Goal: Task Accomplishment & Management: Manage account settings

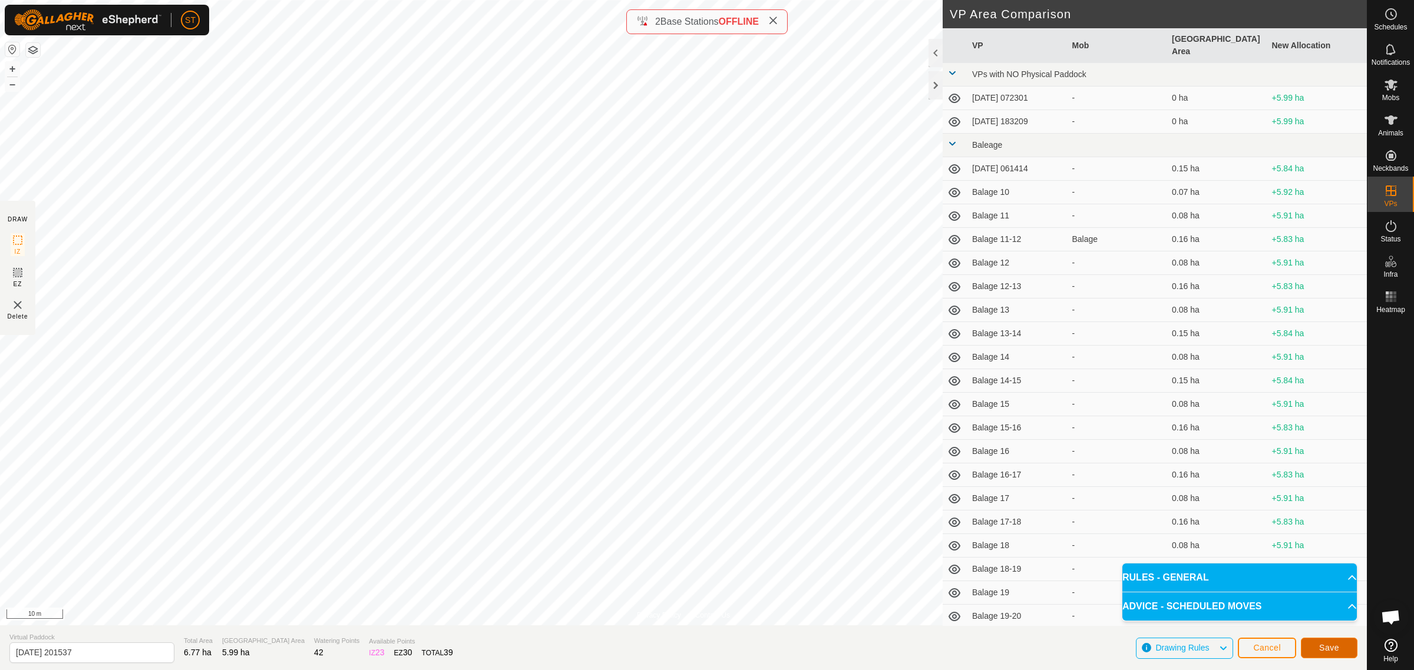
click at [1315, 651] on button "Save" at bounding box center [1328, 648] width 57 height 21
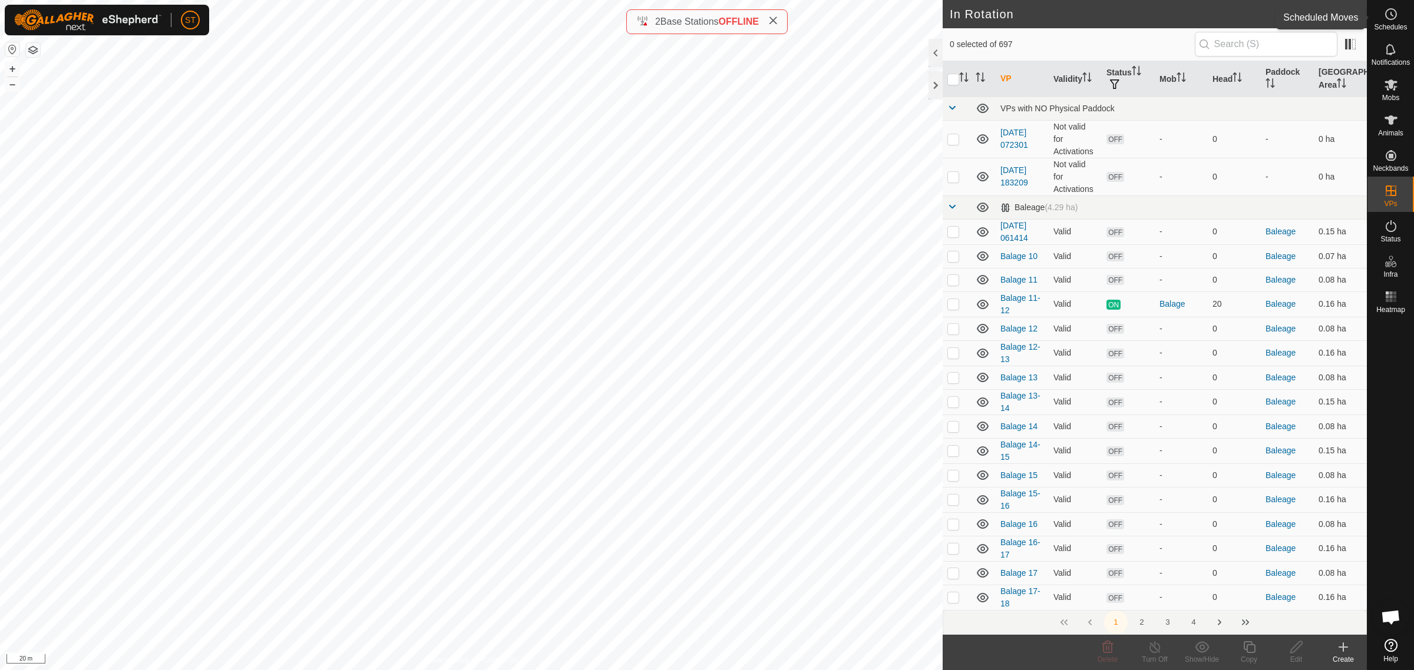
click at [1385, 18] on icon at bounding box center [1390, 14] width 14 height 14
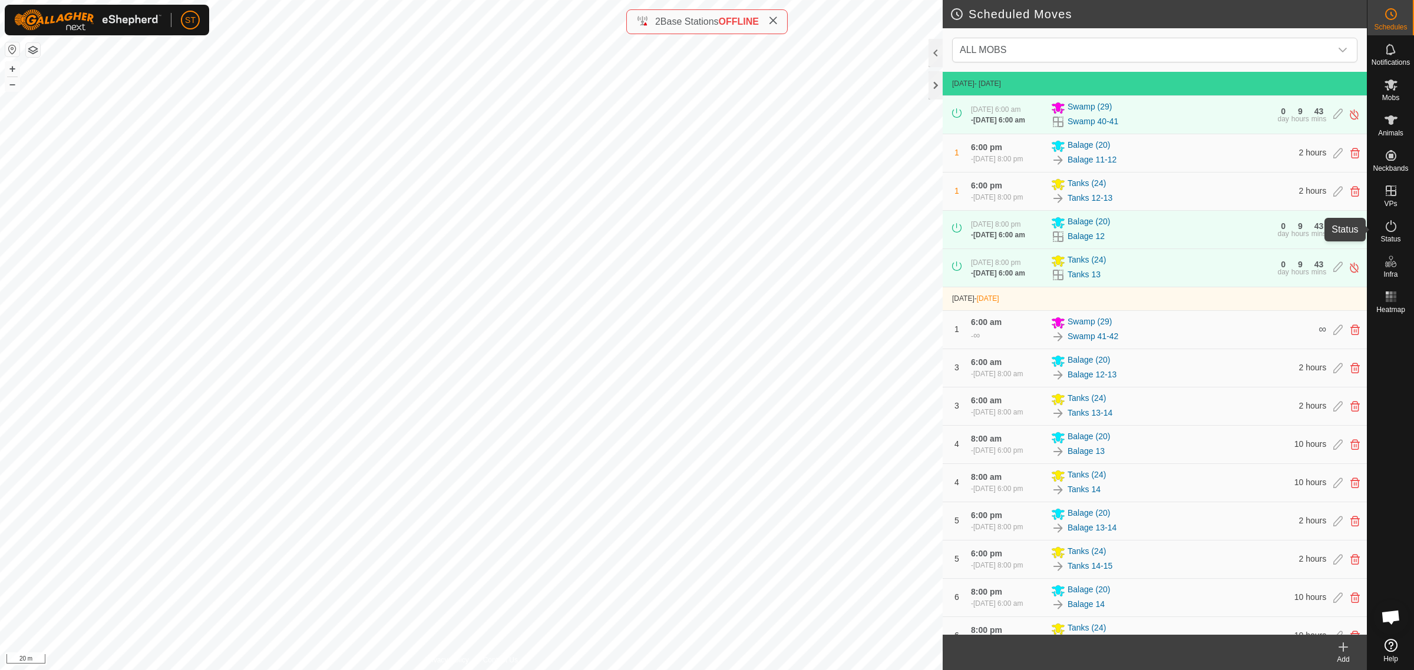
click at [1392, 234] on es-activation-svg-icon at bounding box center [1390, 226] width 21 height 19
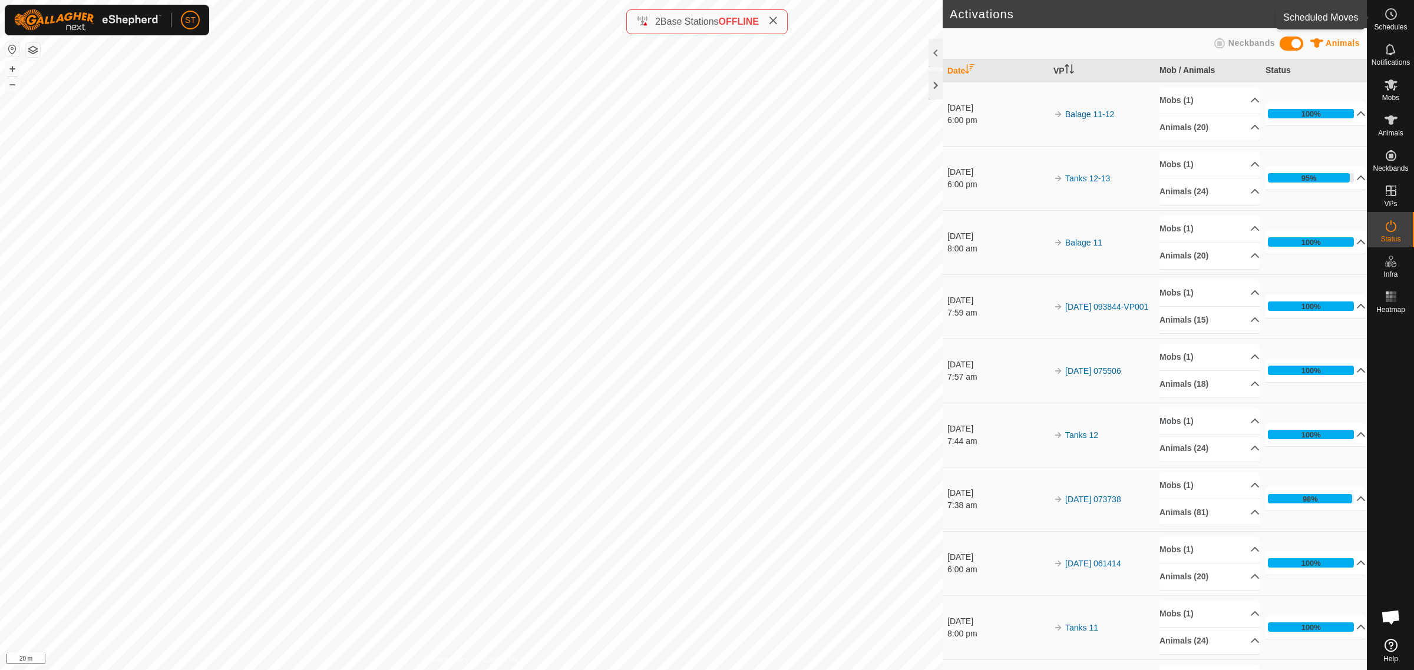
click at [1392, 22] on es-schedule-vp-svg-icon at bounding box center [1390, 14] width 21 height 19
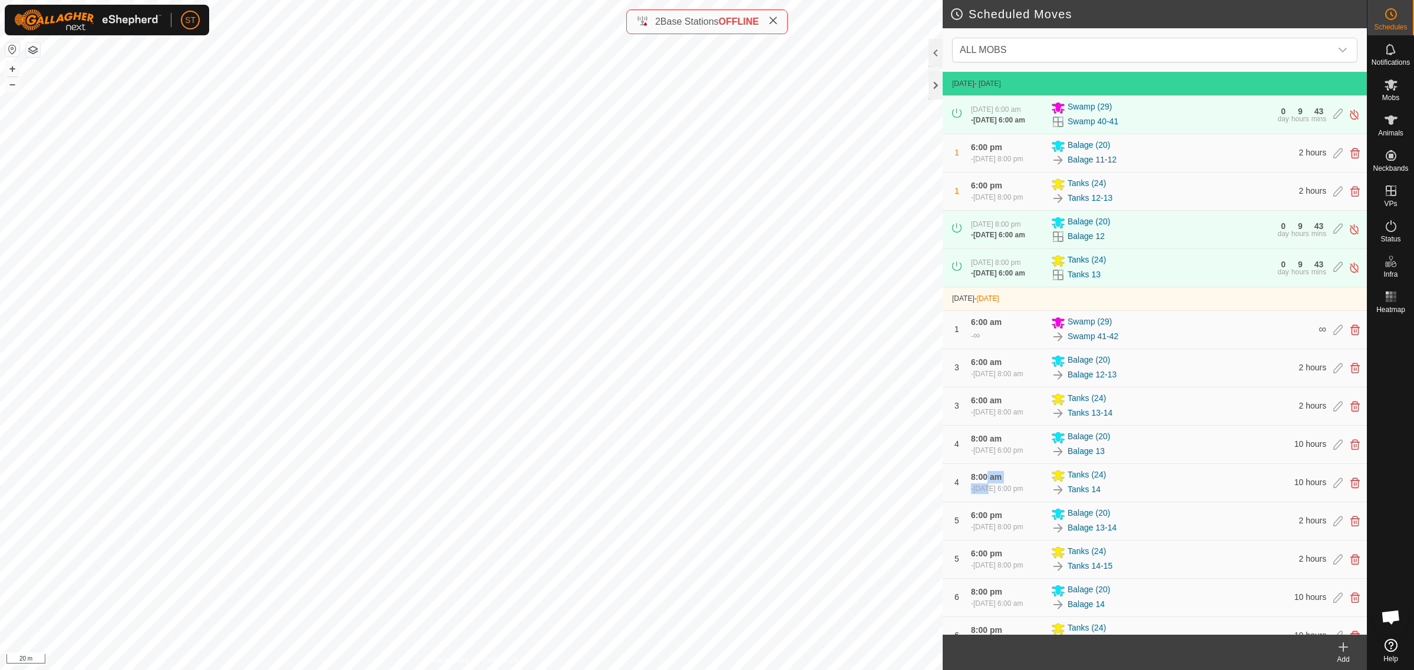
drag, startPoint x: 988, startPoint y: 525, endPoint x: 965, endPoint y: 368, distance: 158.4
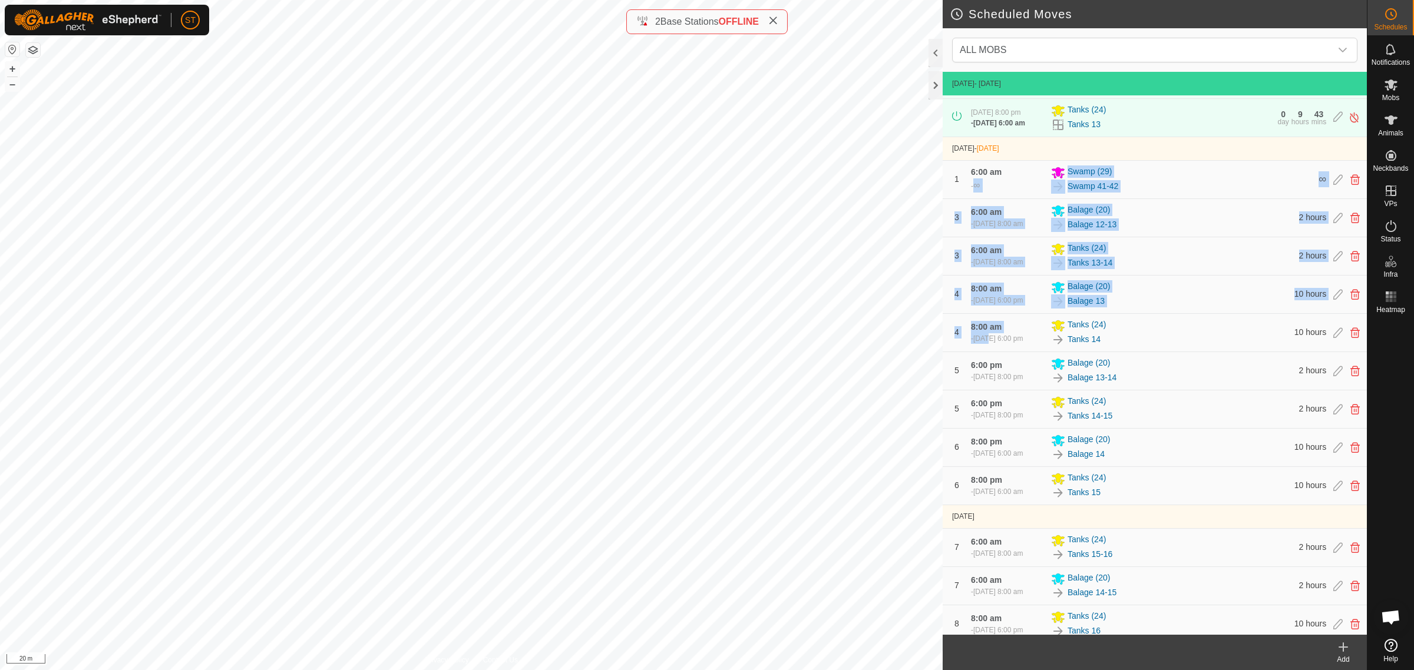
scroll to position [147, 0]
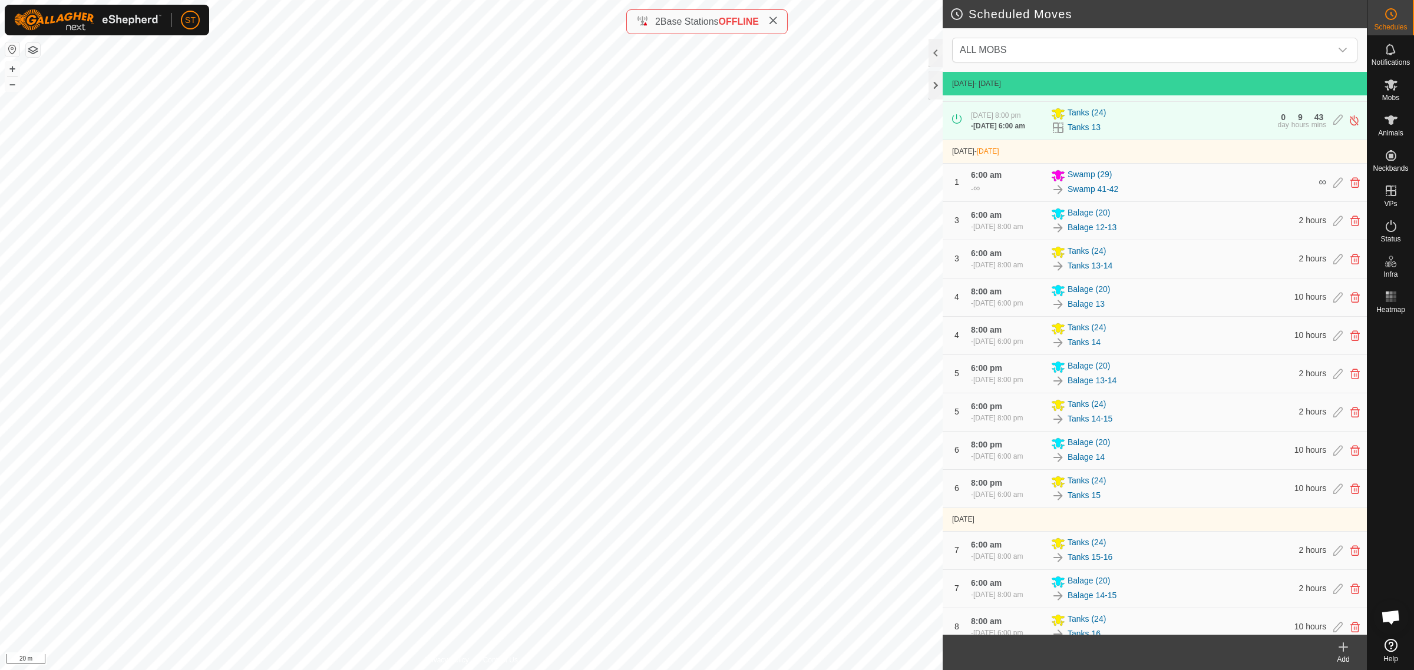
click at [1339, 653] on icon at bounding box center [1343, 647] width 14 height 14
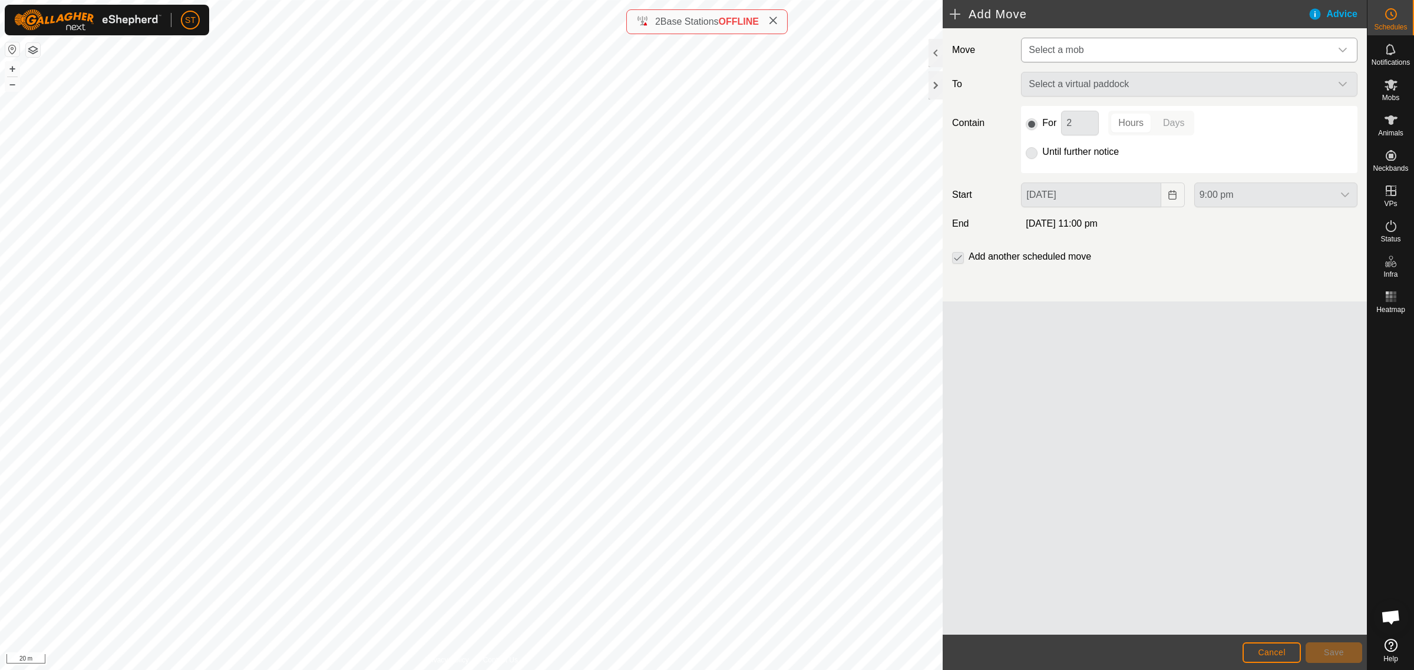
click at [1343, 49] on icon "dropdown trigger" at bounding box center [1342, 49] width 9 height 9
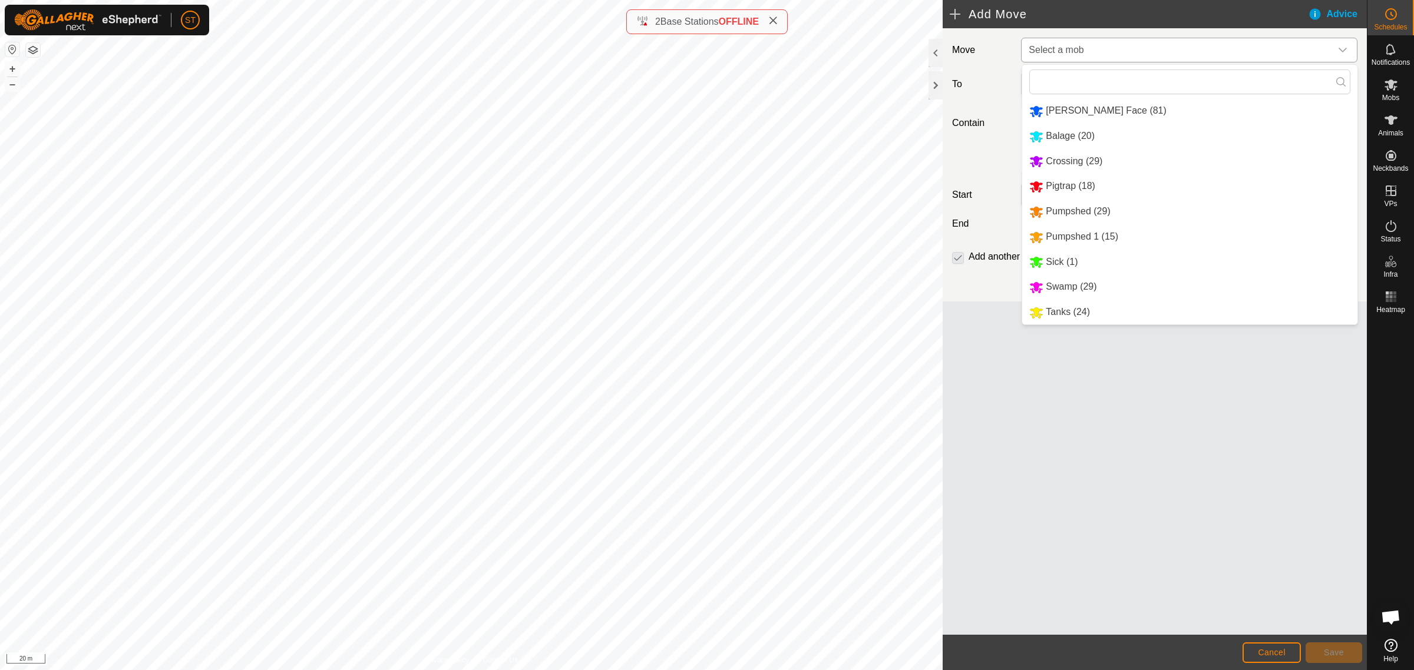
click at [1072, 286] on li "Swamp (29)" at bounding box center [1189, 287] width 335 height 24
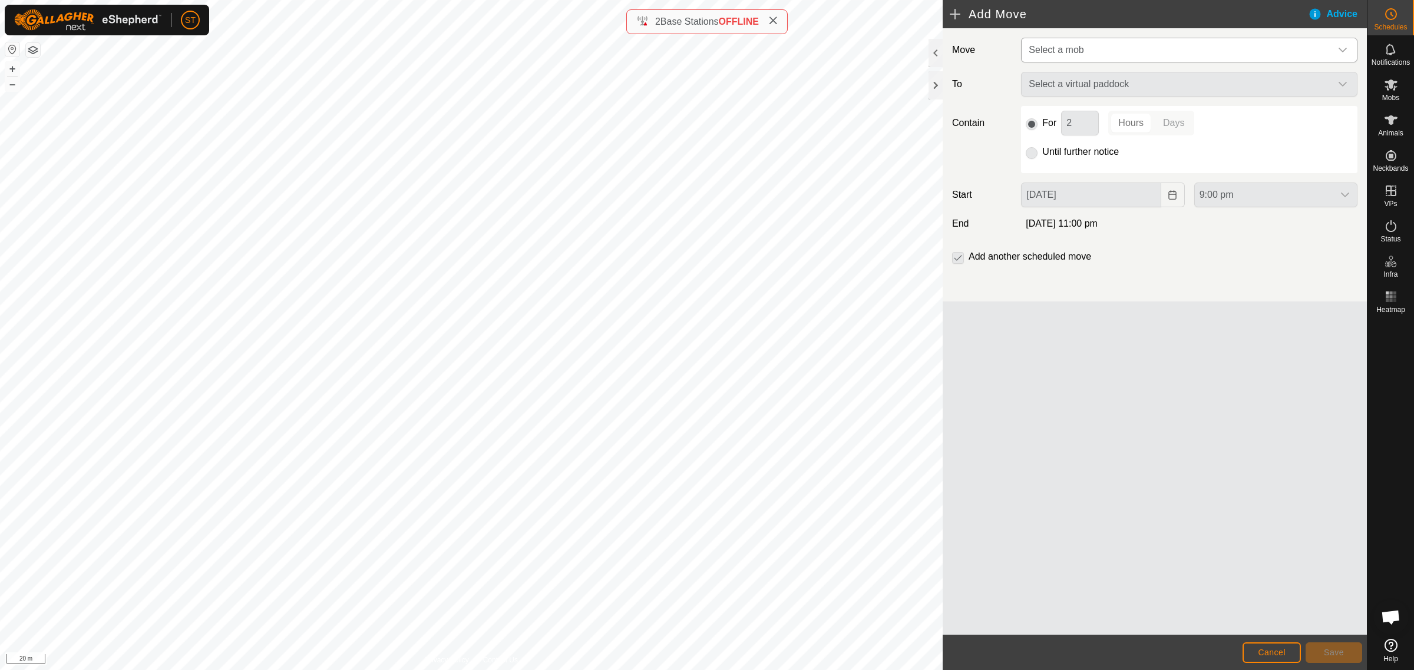
type input "[DATE]"
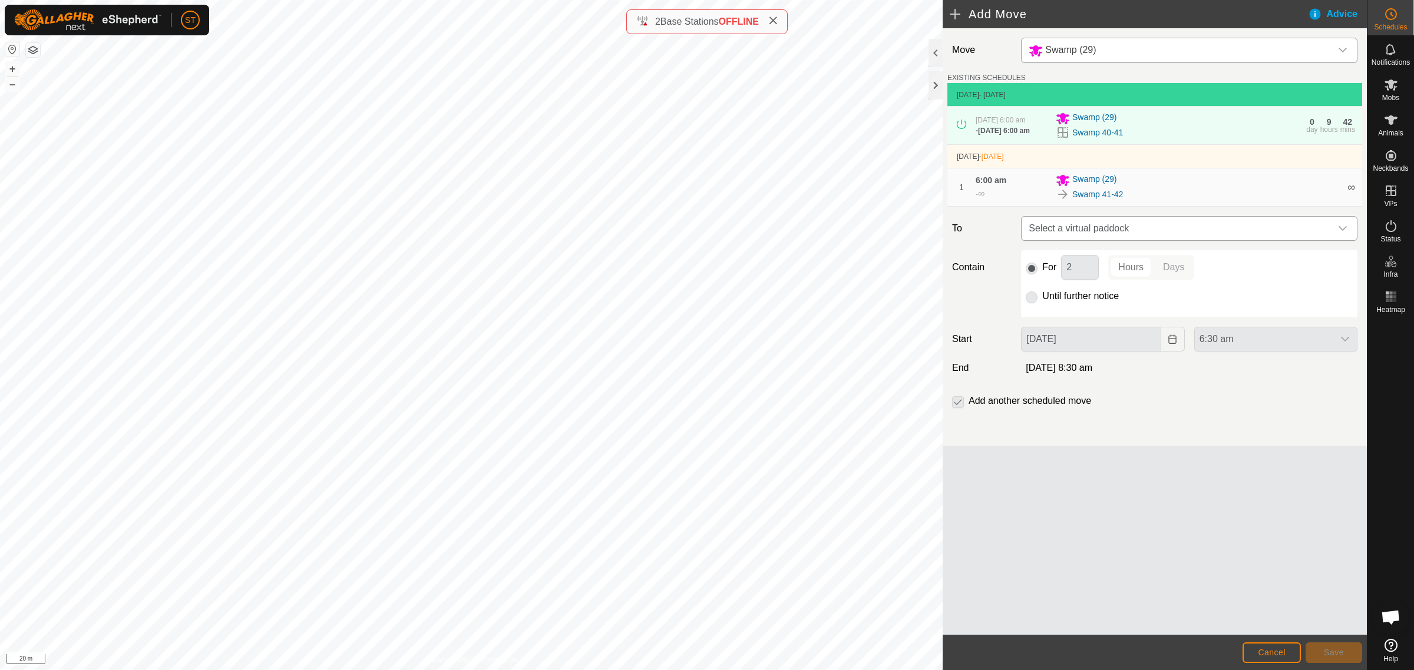
click at [1346, 233] on icon "dropdown trigger" at bounding box center [1342, 228] width 9 height 9
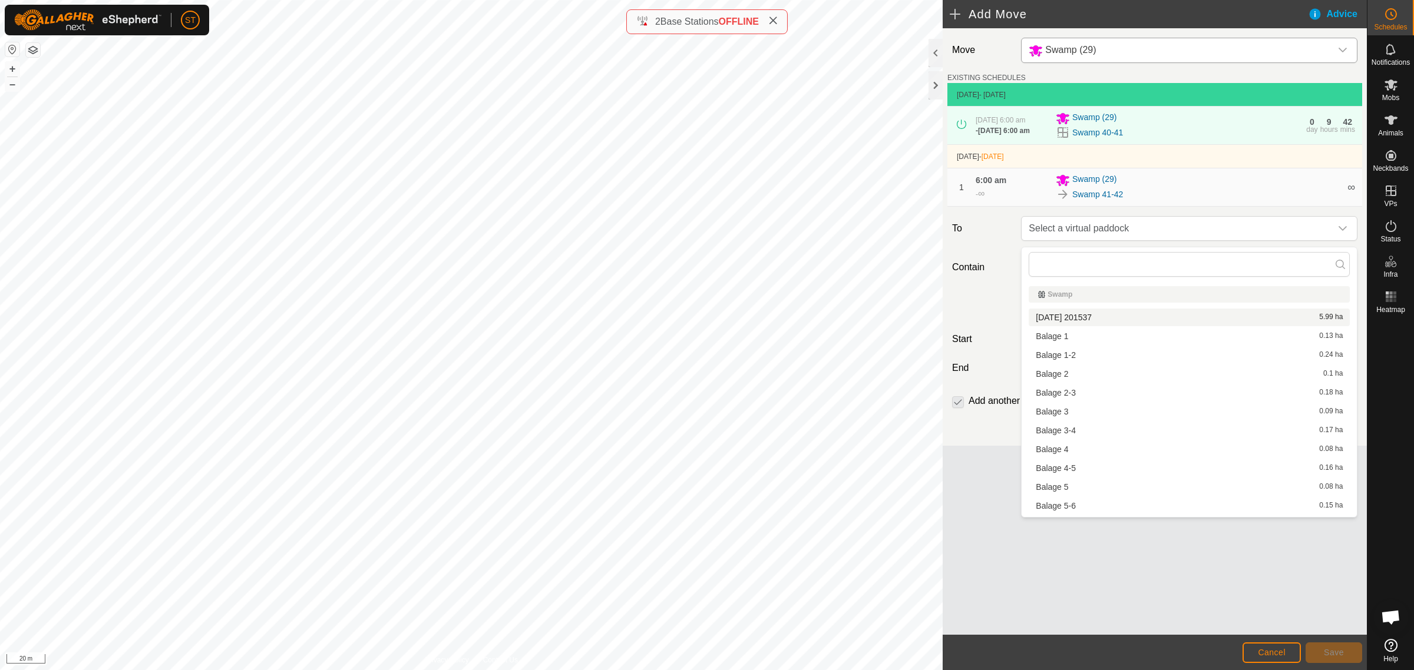
click at [1085, 315] on li "[DATE] 201537 5.99 ha" at bounding box center [1188, 318] width 321 height 18
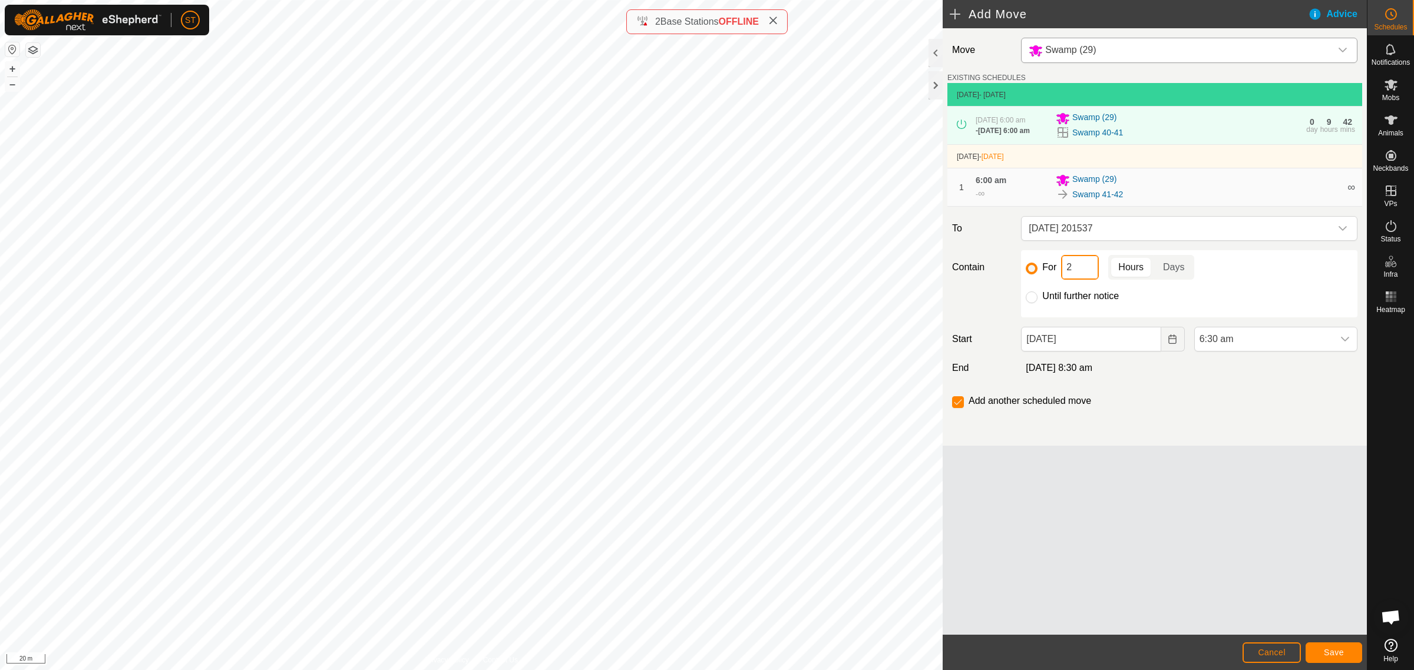
drag, startPoint x: 1079, startPoint y: 272, endPoint x: 1061, endPoint y: 272, distance: 18.3
click at [1061, 272] on input "2" at bounding box center [1080, 267] width 38 height 25
type input "4"
click at [1324, 652] on span "Save" at bounding box center [1333, 652] width 20 height 9
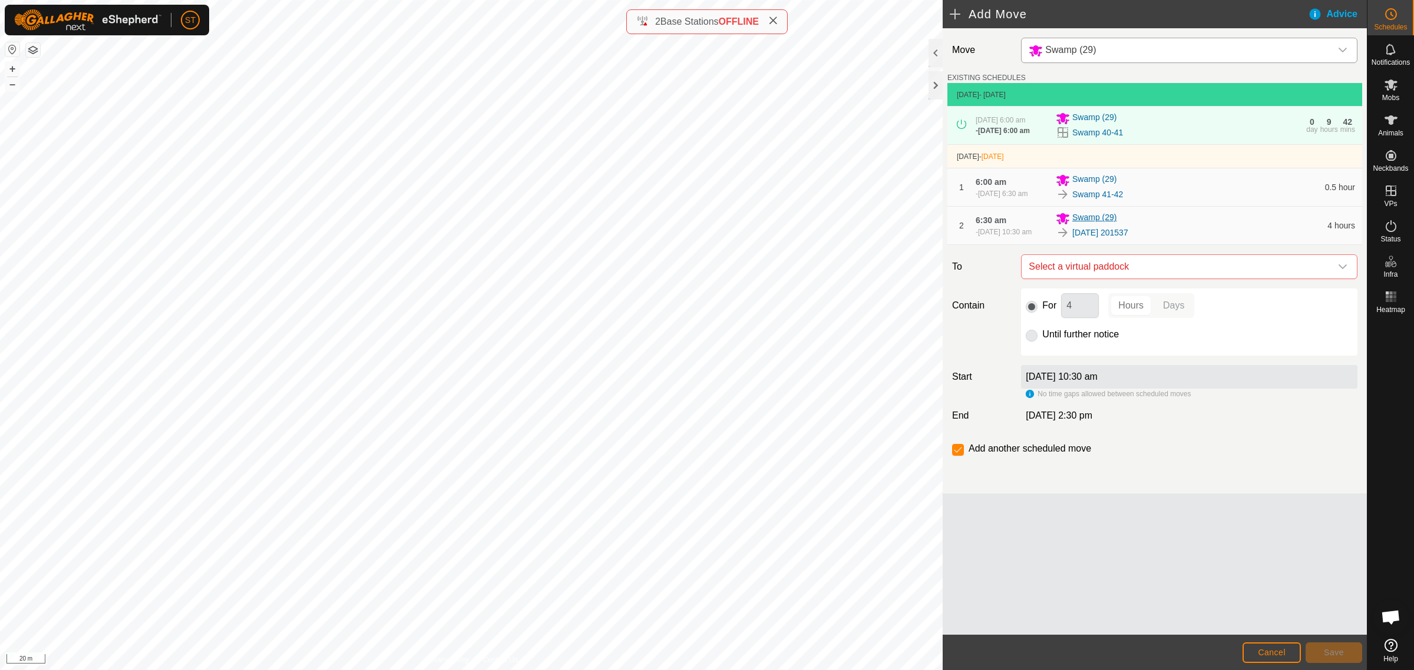
click at [1091, 226] on span "Swamp (29)" at bounding box center [1094, 218] width 44 height 14
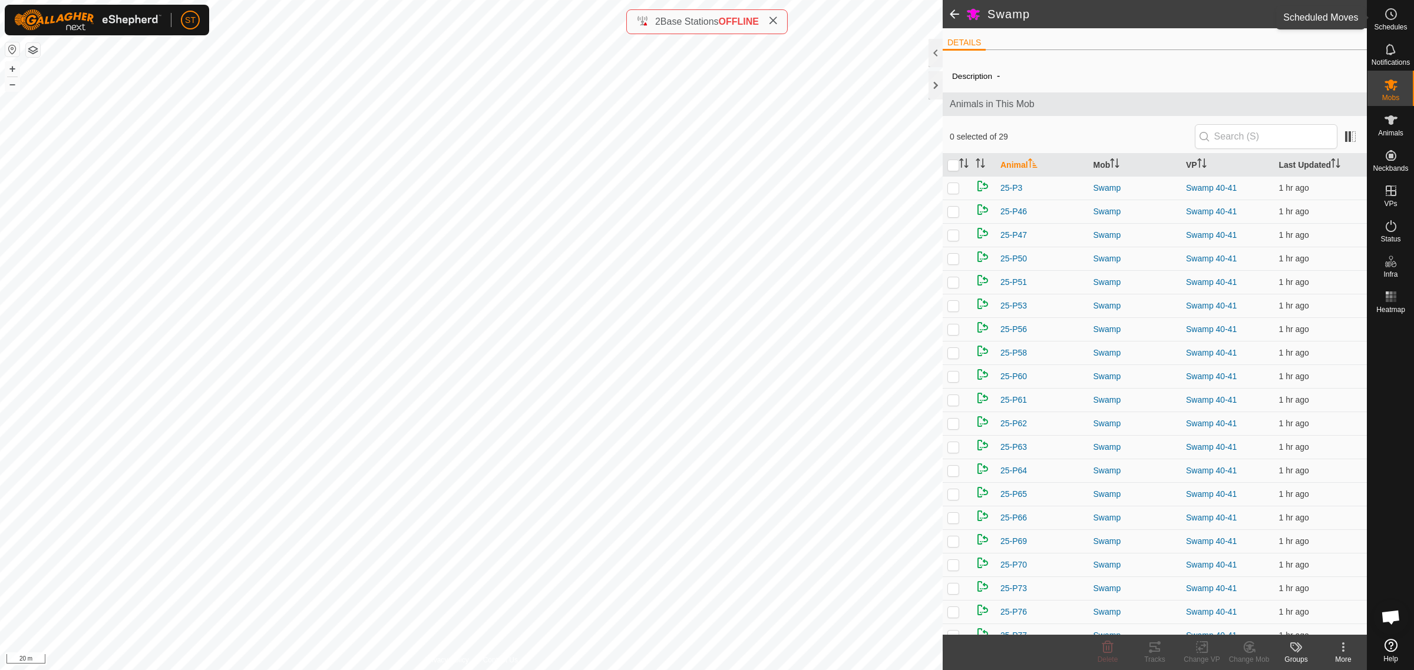
click at [1394, 18] on icon at bounding box center [1390, 14] width 14 height 14
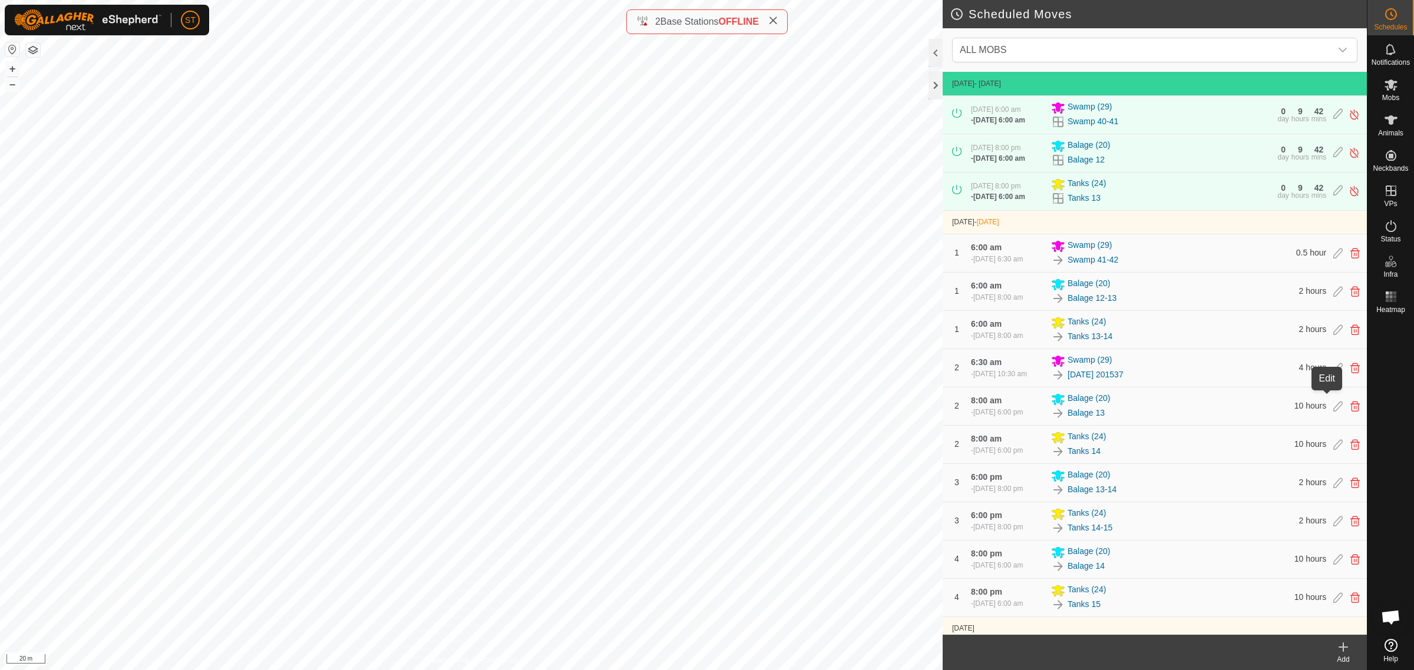
click at [1333, 373] on icon at bounding box center [1337, 368] width 9 height 11
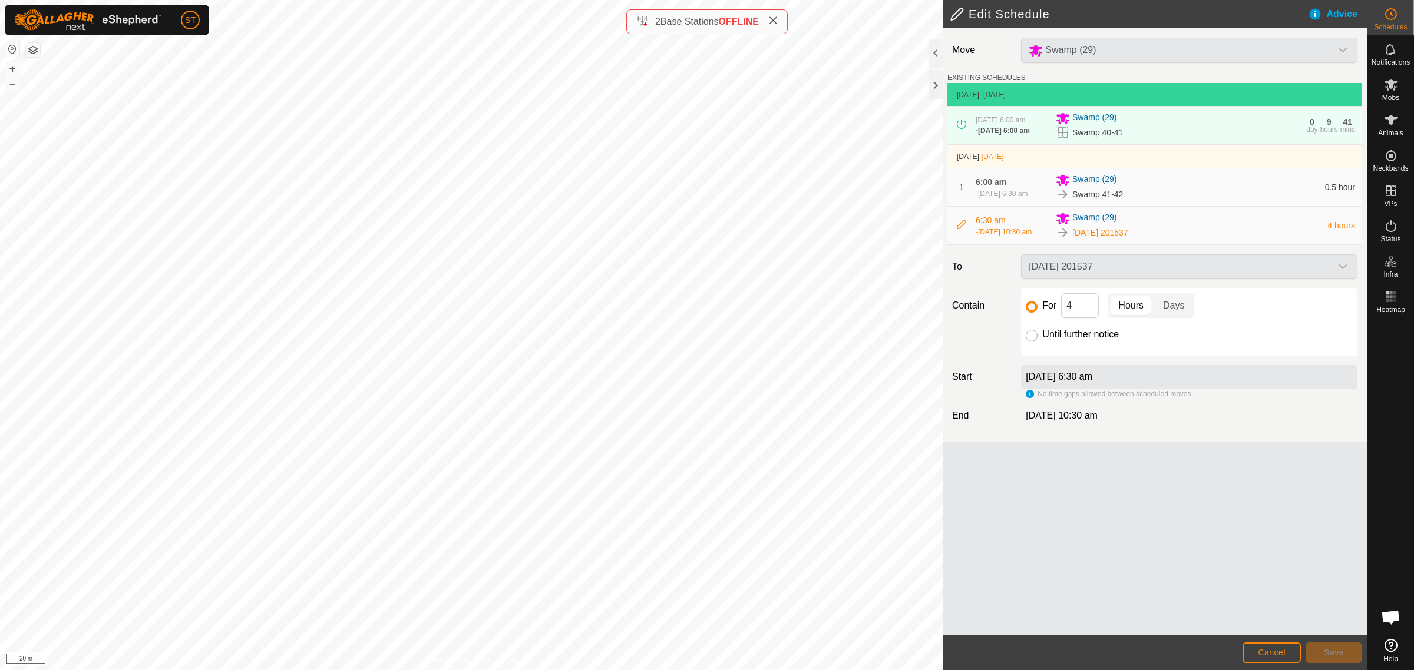
click at [1031, 342] on input "Until further notice" at bounding box center [1031, 336] width 12 height 12
radio input "true"
click at [1329, 651] on span "Save" at bounding box center [1333, 652] width 20 height 9
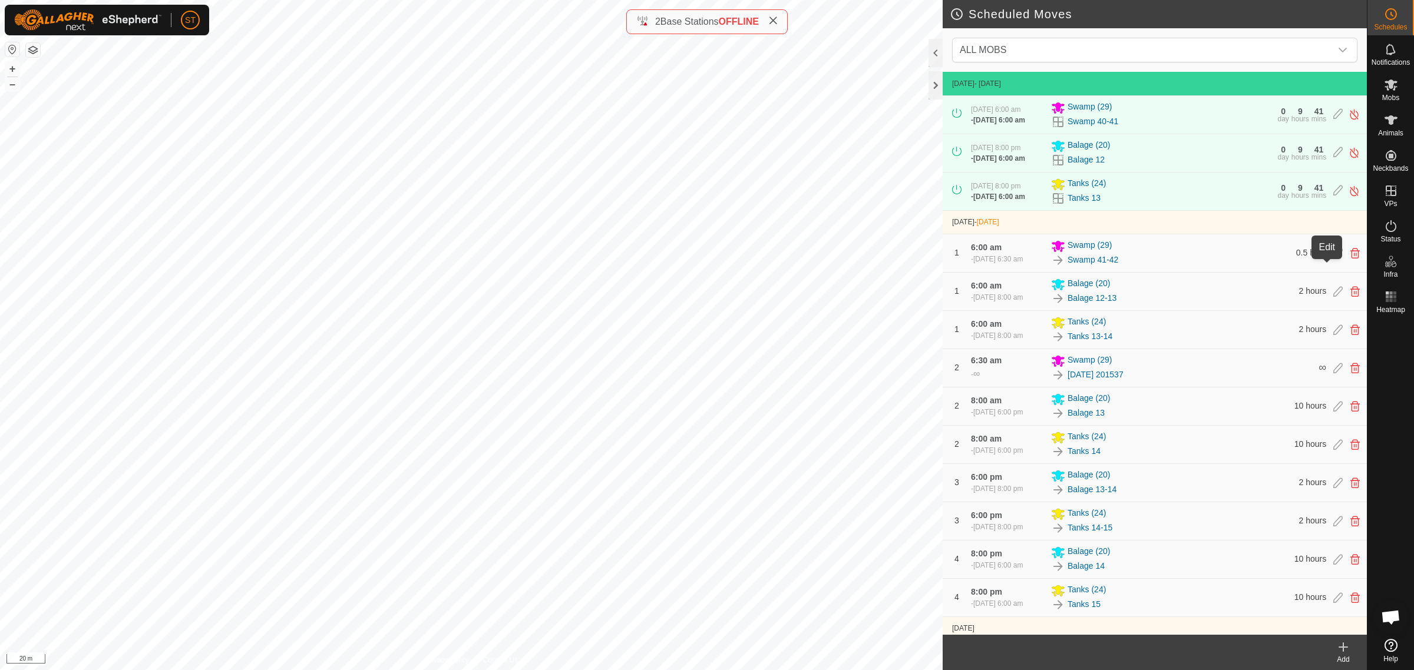
click at [1333, 259] on icon at bounding box center [1337, 253] width 9 height 11
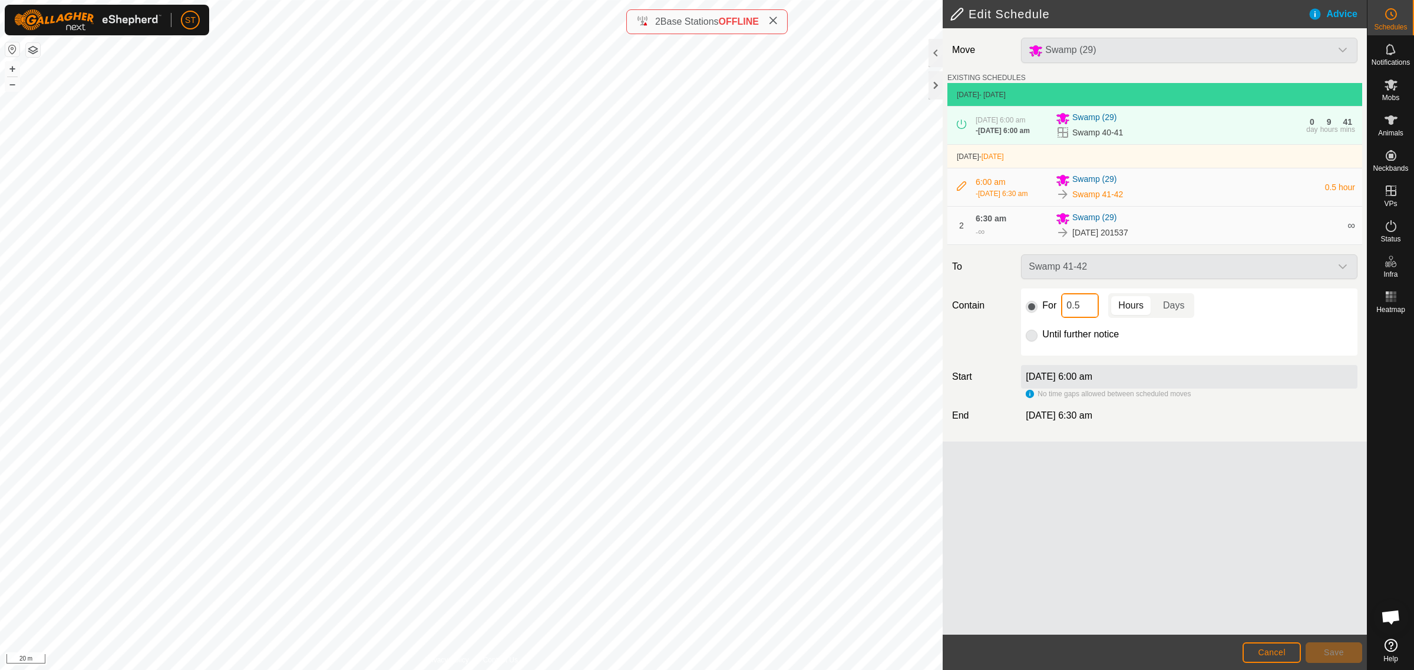
drag, startPoint x: 1084, startPoint y: 315, endPoint x: 1038, endPoint y: 310, distance: 46.8
click at [1038, 310] on div "For 0.5 Hours Days" at bounding box center [1188, 305] width 327 height 25
type input "10"
click at [1324, 648] on span "Save" at bounding box center [1333, 652] width 20 height 9
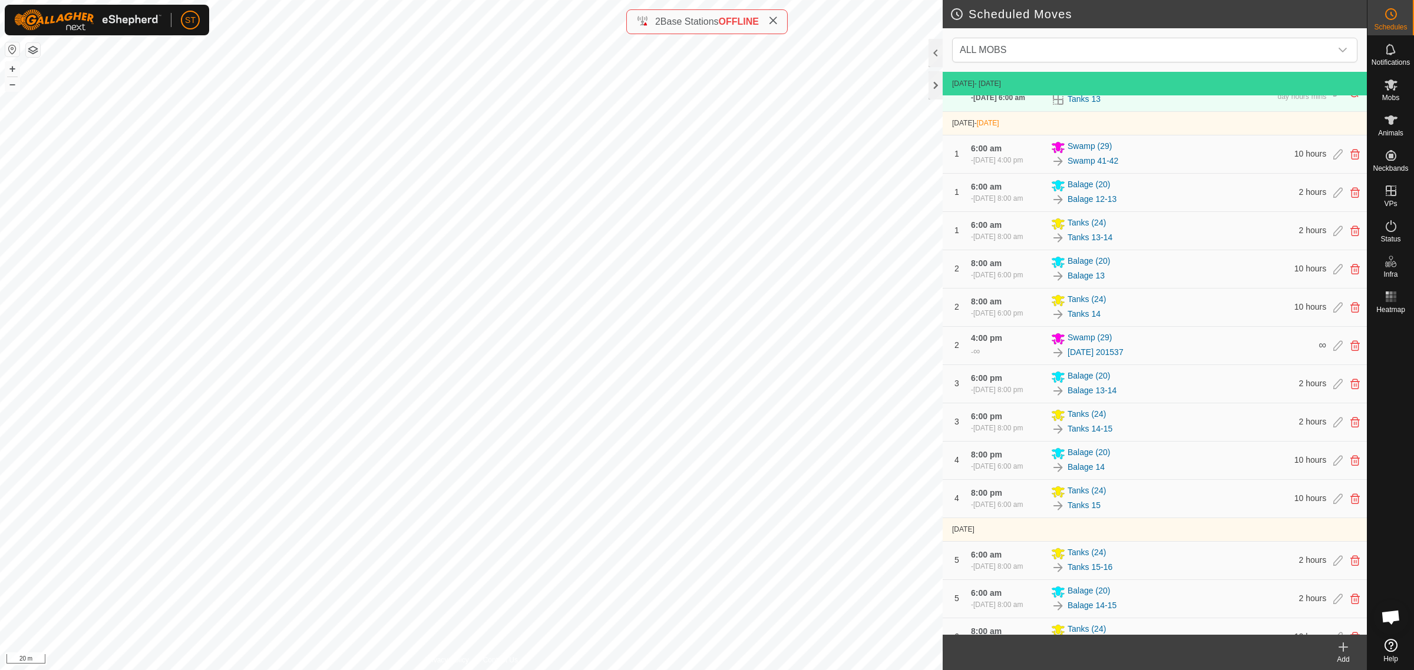
scroll to position [74, 0]
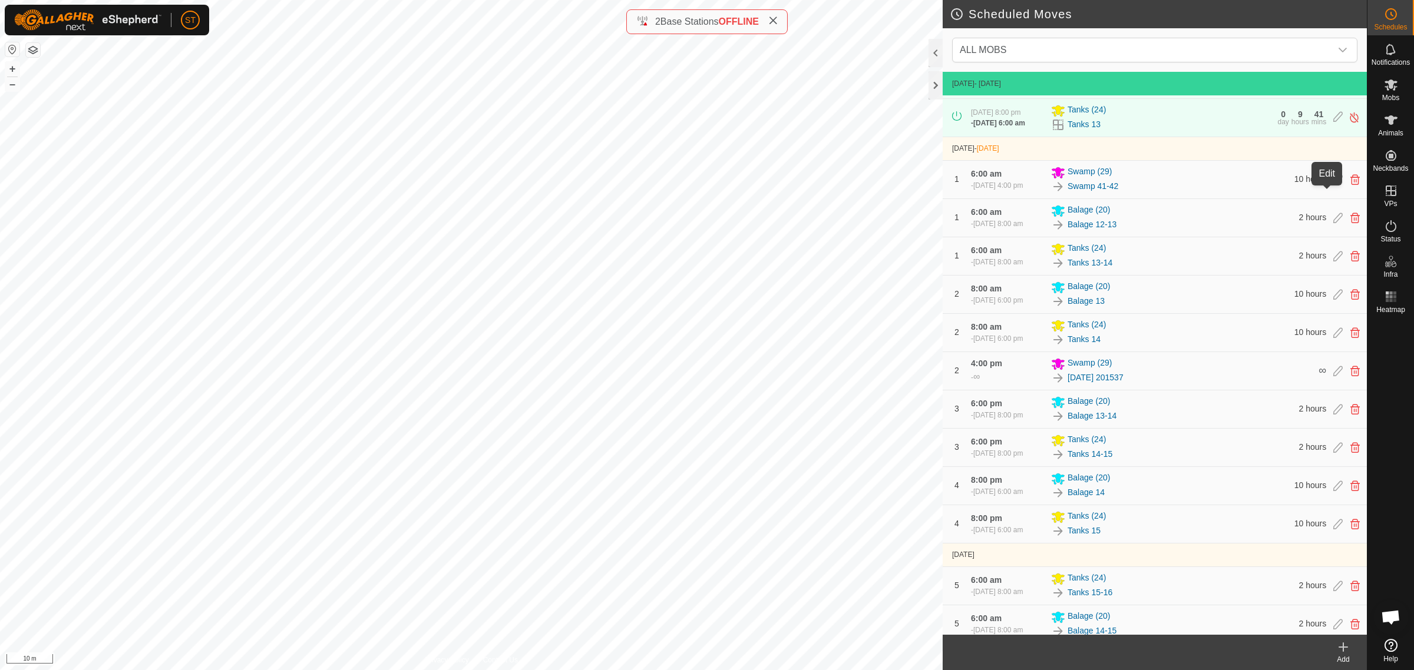
click at [1333, 185] on icon at bounding box center [1337, 179] width 9 height 11
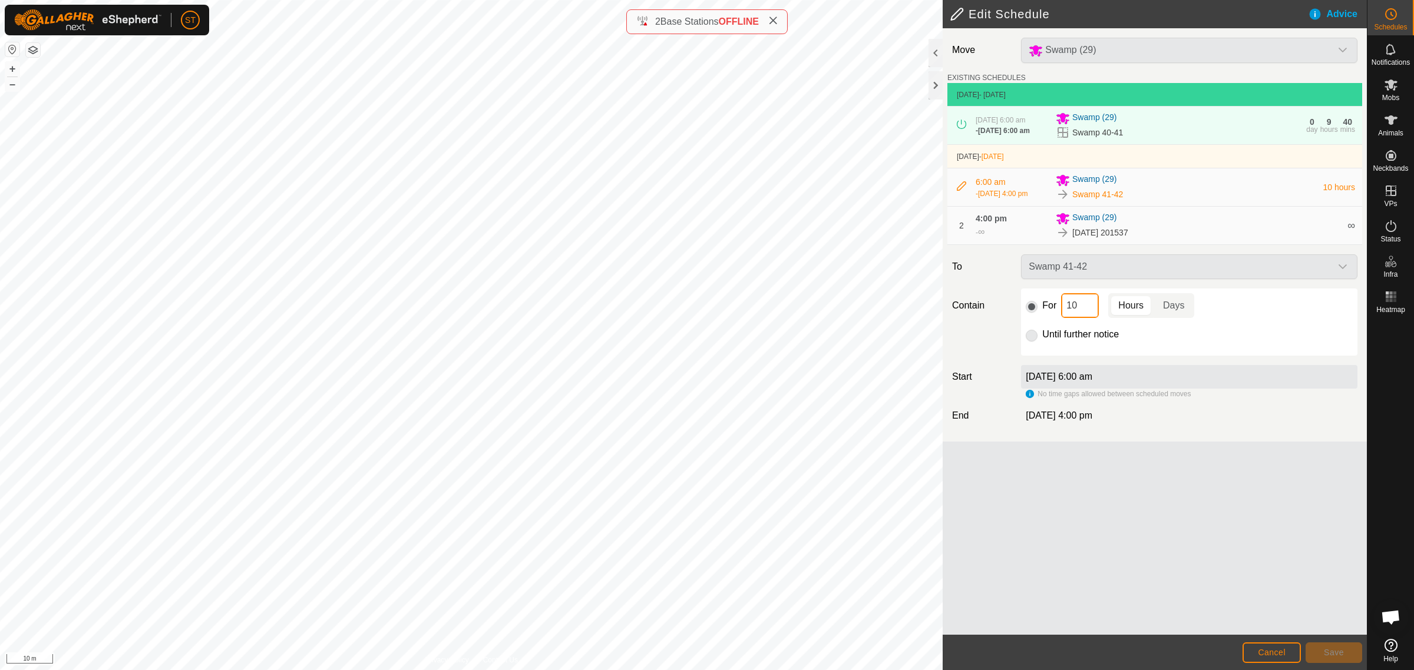
drag, startPoint x: 1078, startPoint y: 312, endPoint x: 1060, endPoint y: 314, distance: 17.8
click at [1060, 314] on div "For 10 Hours Days" at bounding box center [1188, 305] width 327 height 25
type input "24"
click at [1335, 651] on span "Save" at bounding box center [1333, 652] width 20 height 9
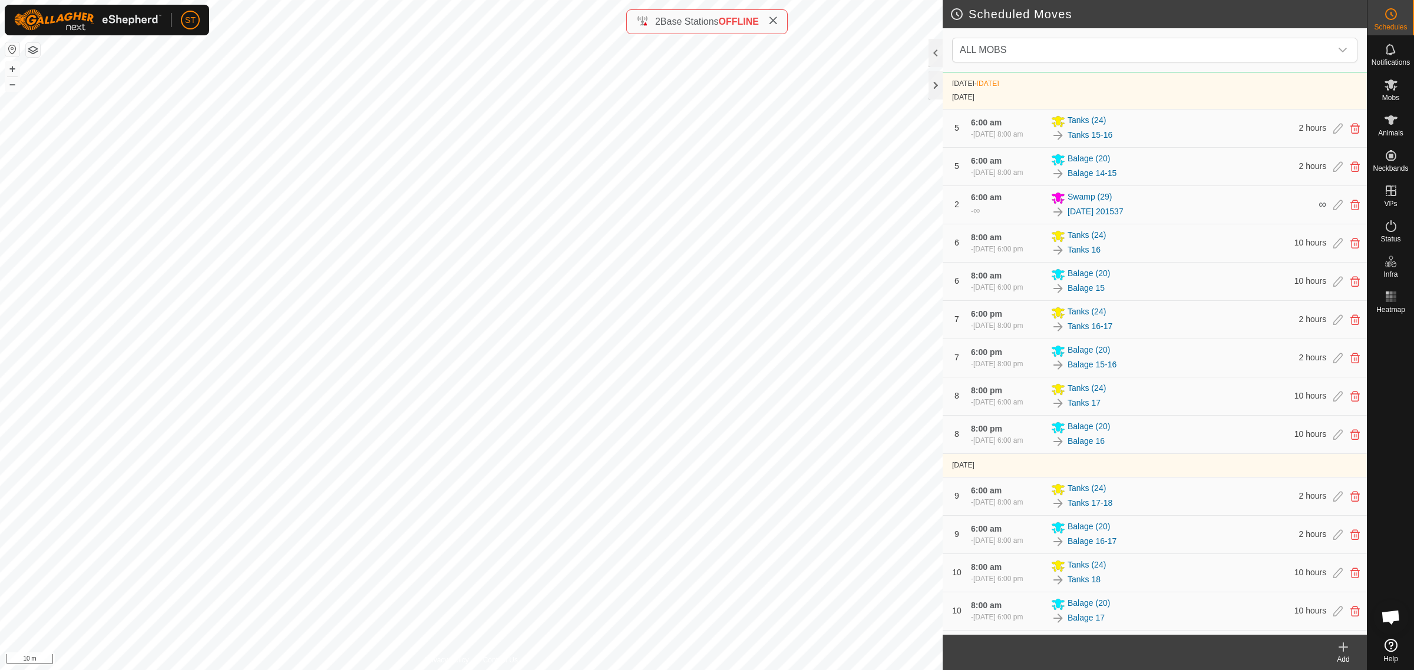
scroll to position [442, 0]
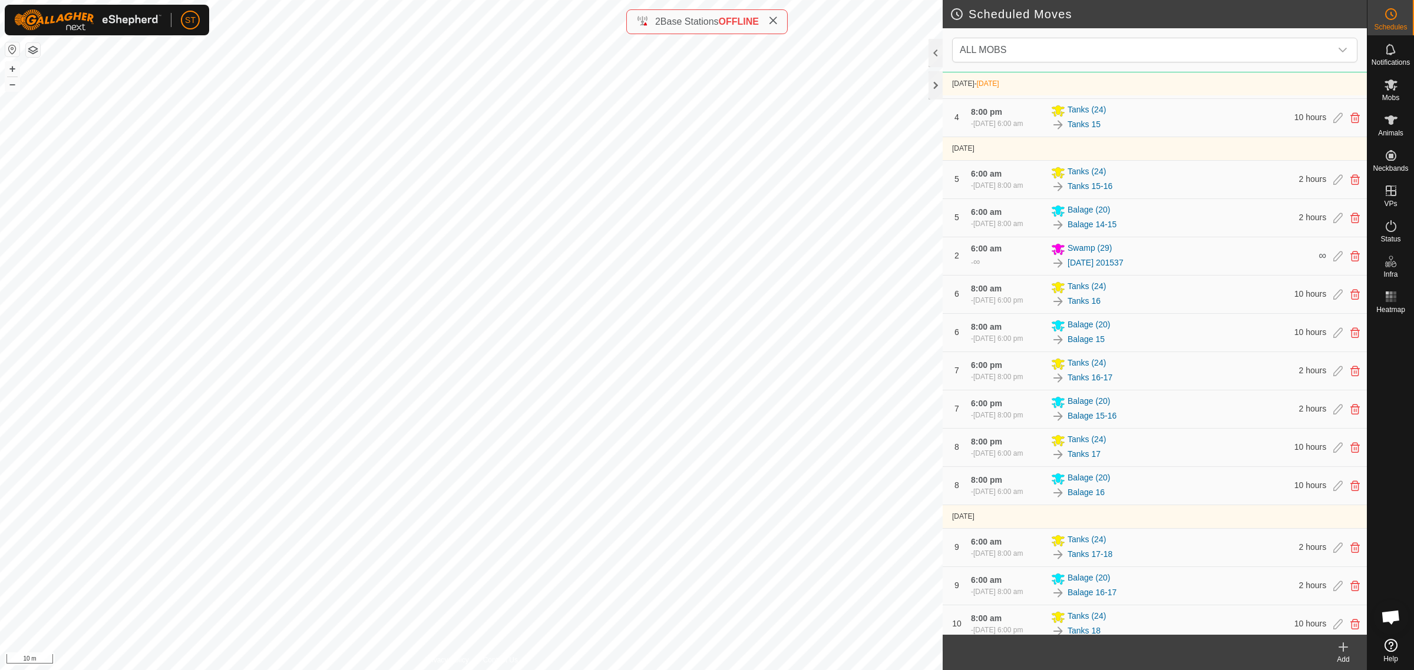
click at [1340, 650] on icon at bounding box center [1343, 647] width 14 height 14
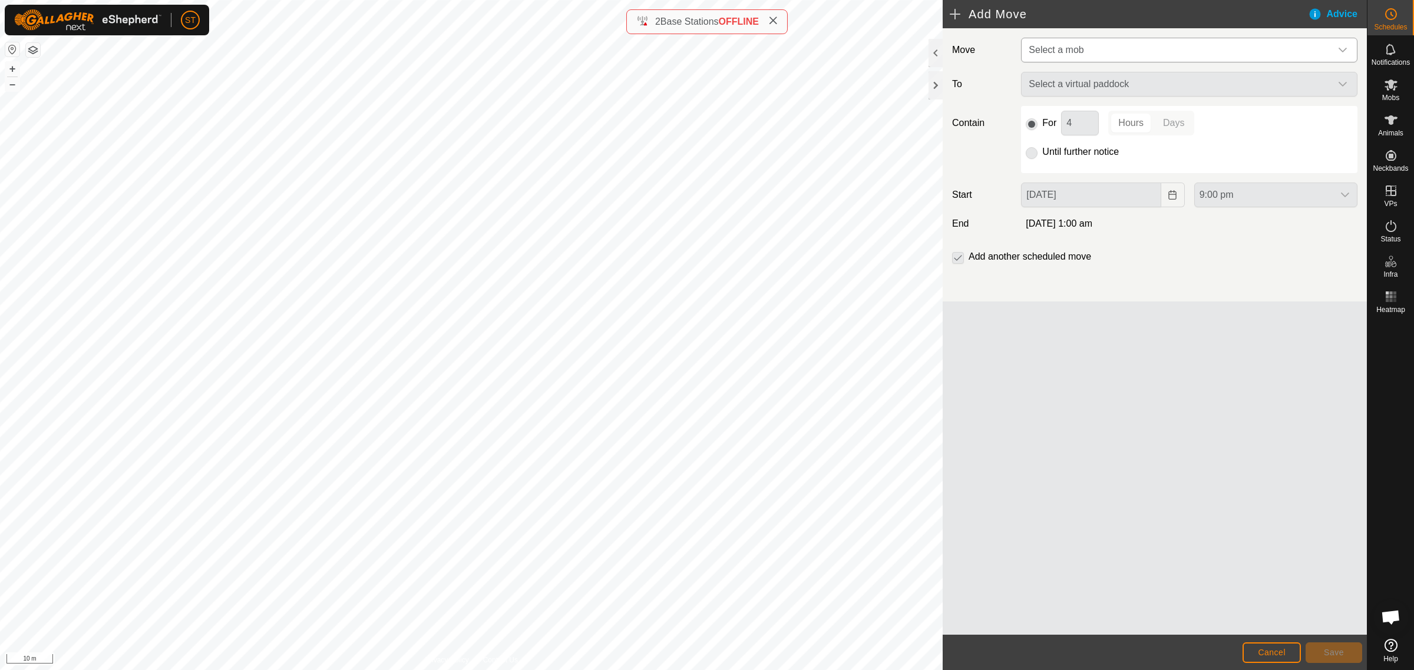
click at [1343, 50] on icon "dropdown trigger" at bounding box center [1342, 49] width 9 height 9
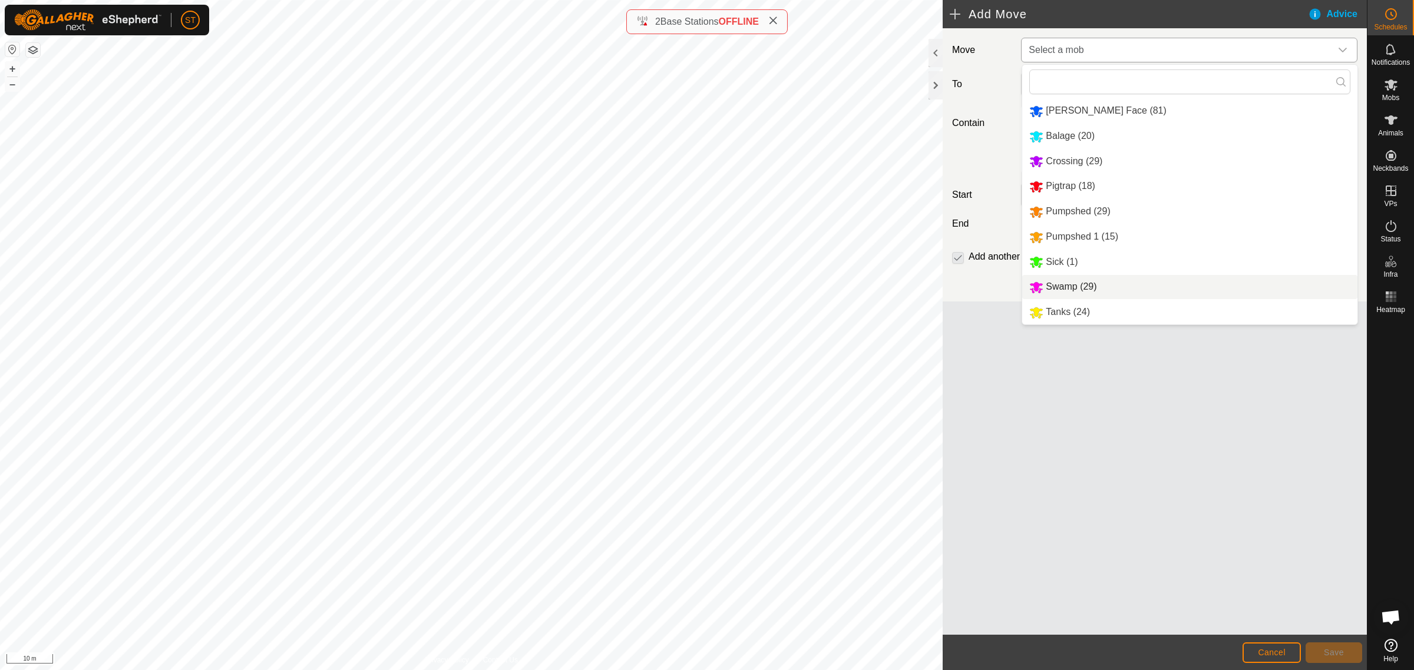
click at [1066, 290] on li "Swamp (29)" at bounding box center [1189, 287] width 335 height 24
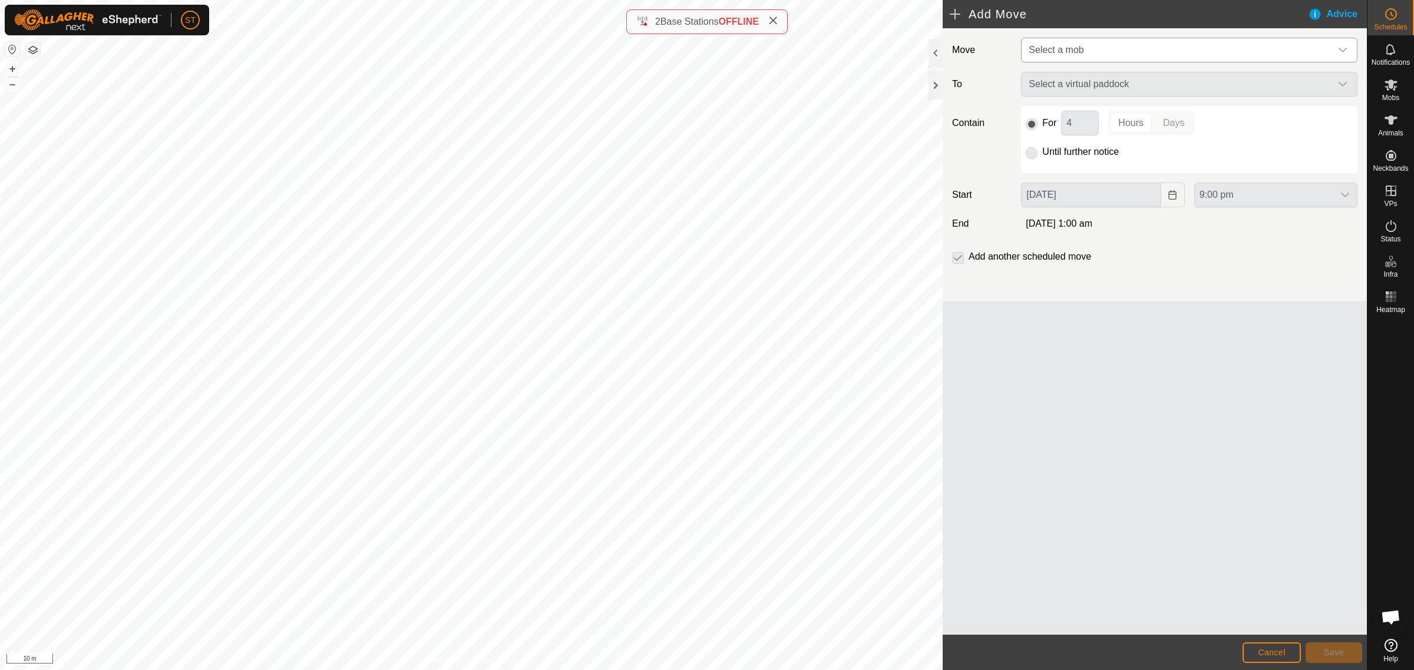
type input "[DATE]"
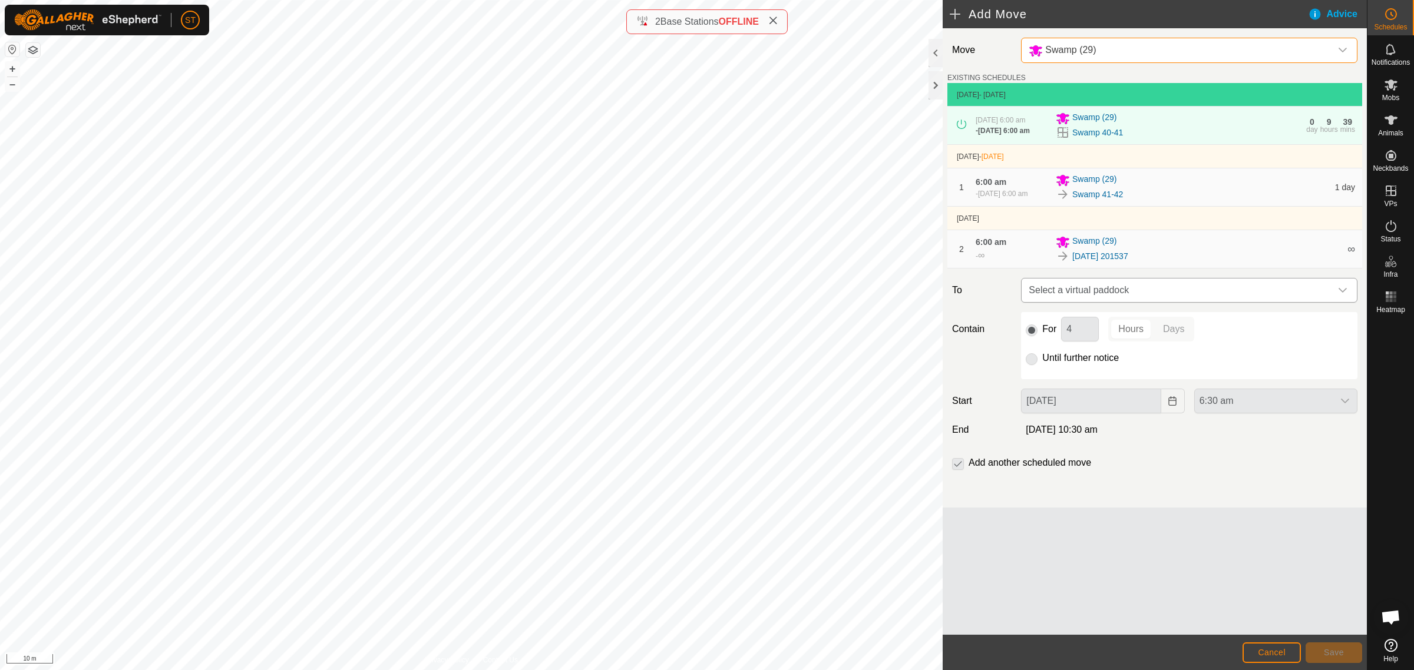
click at [1343, 293] on icon "dropdown trigger" at bounding box center [1342, 290] width 8 height 5
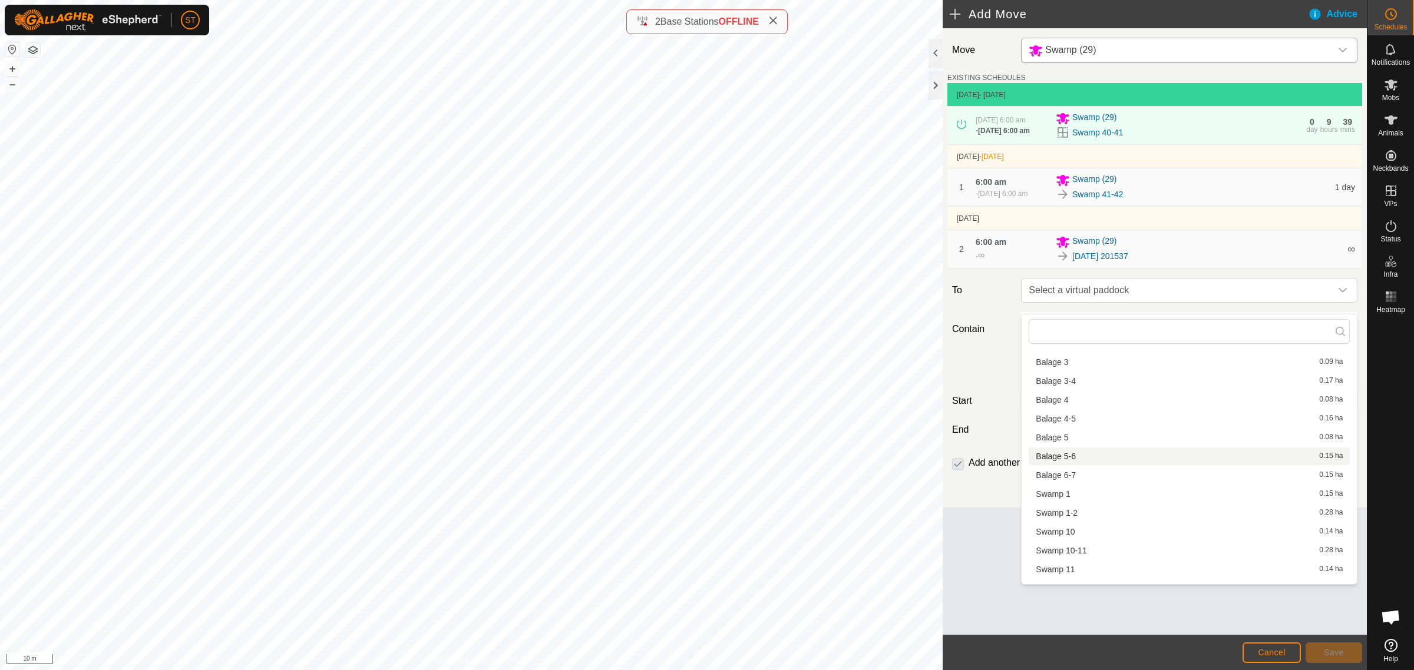
scroll to position [74, 0]
click at [1076, 519] on li "Swamp 1 0.15 ha" at bounding box center [1188, 518] width 321 height 18
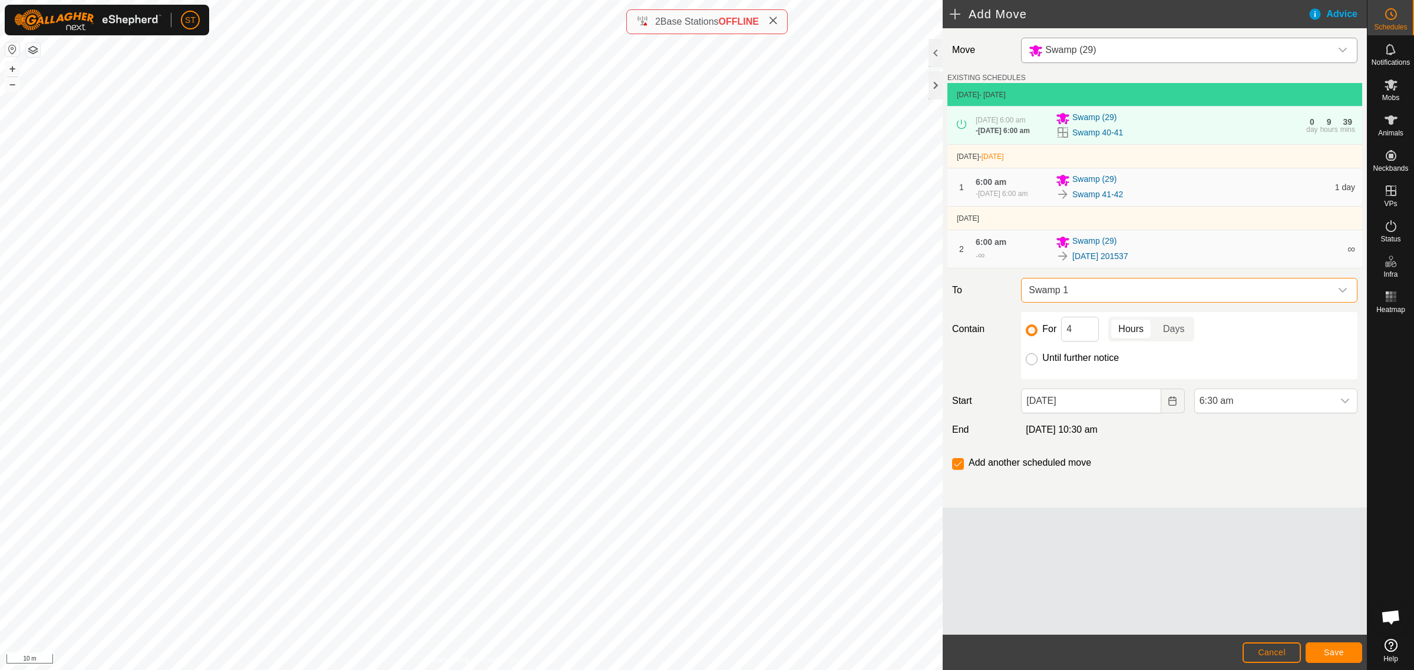
click at [1031, 365] on input "Until further notice" at bounding box center [1031, 359] width 12 height 12
radio input "true"
checkbox input "false"
click at [1320, 649] on button "Save" at bounding box center [1333, 653] width 57 height 21
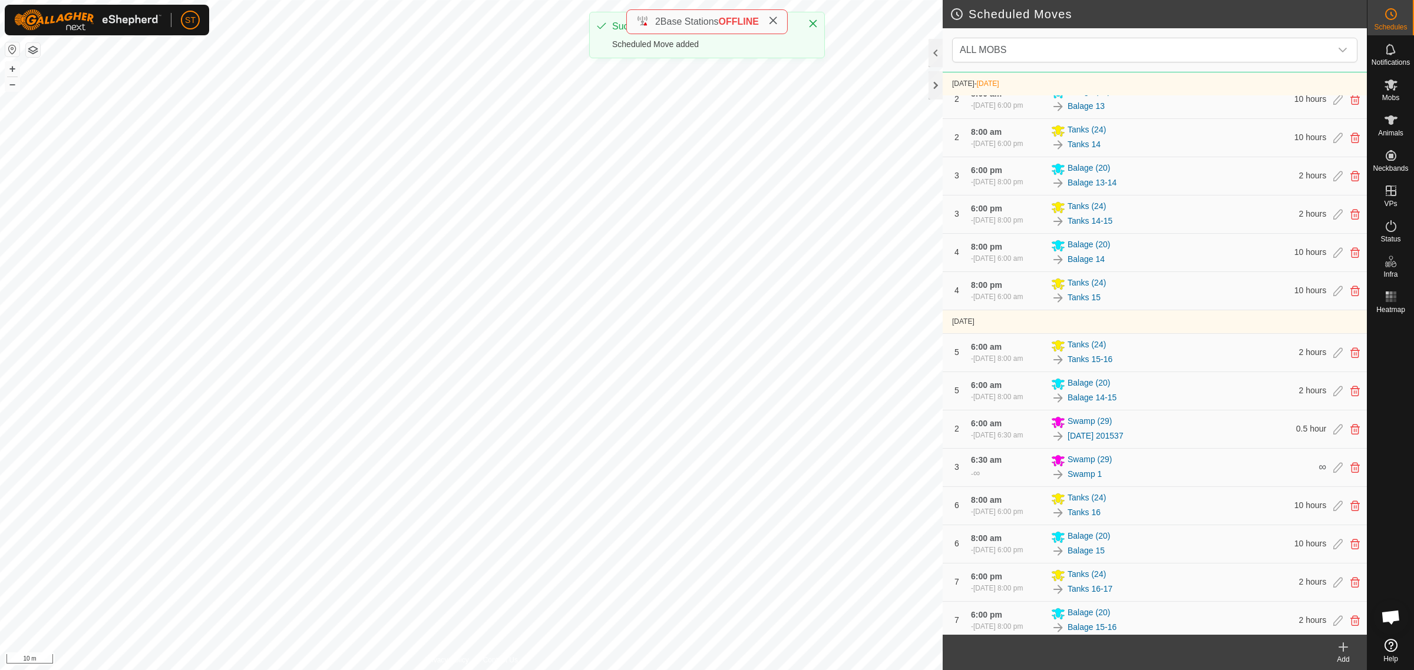
scroll to position [294, 0]
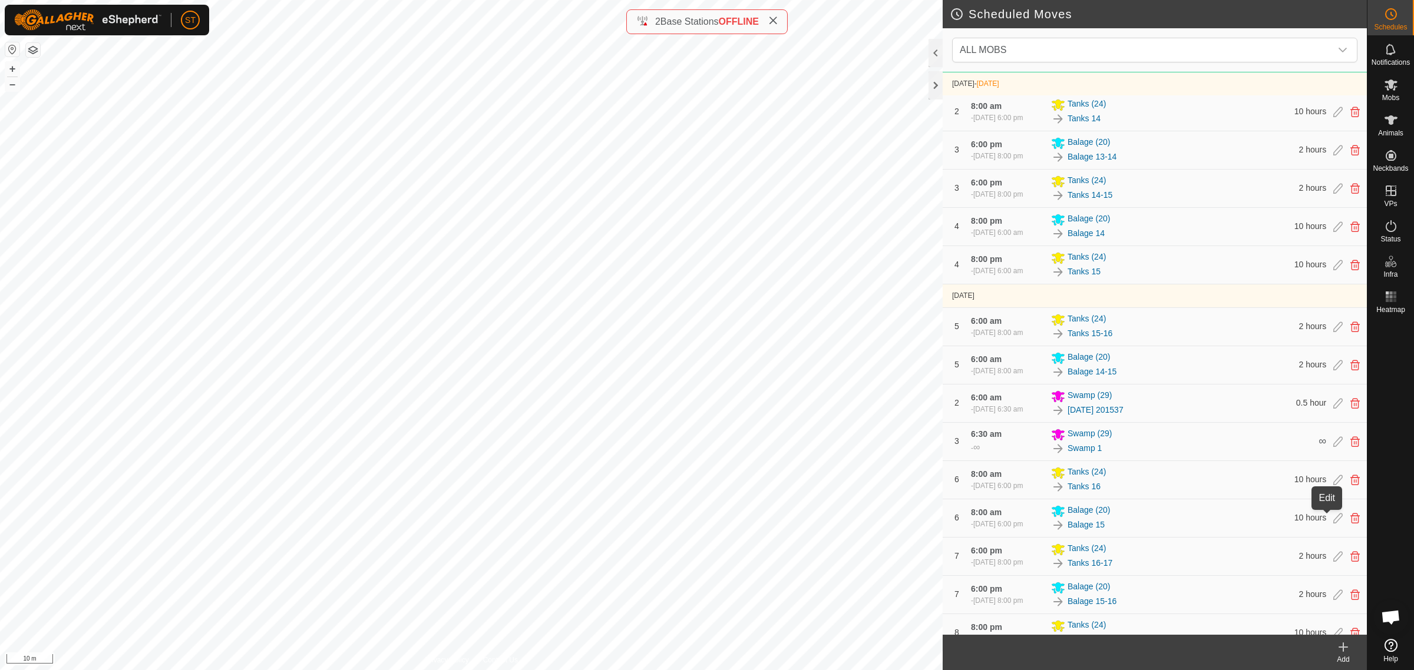
click at [1333, 447] on icon at bounding box center [1337, 441] width 9 height 11
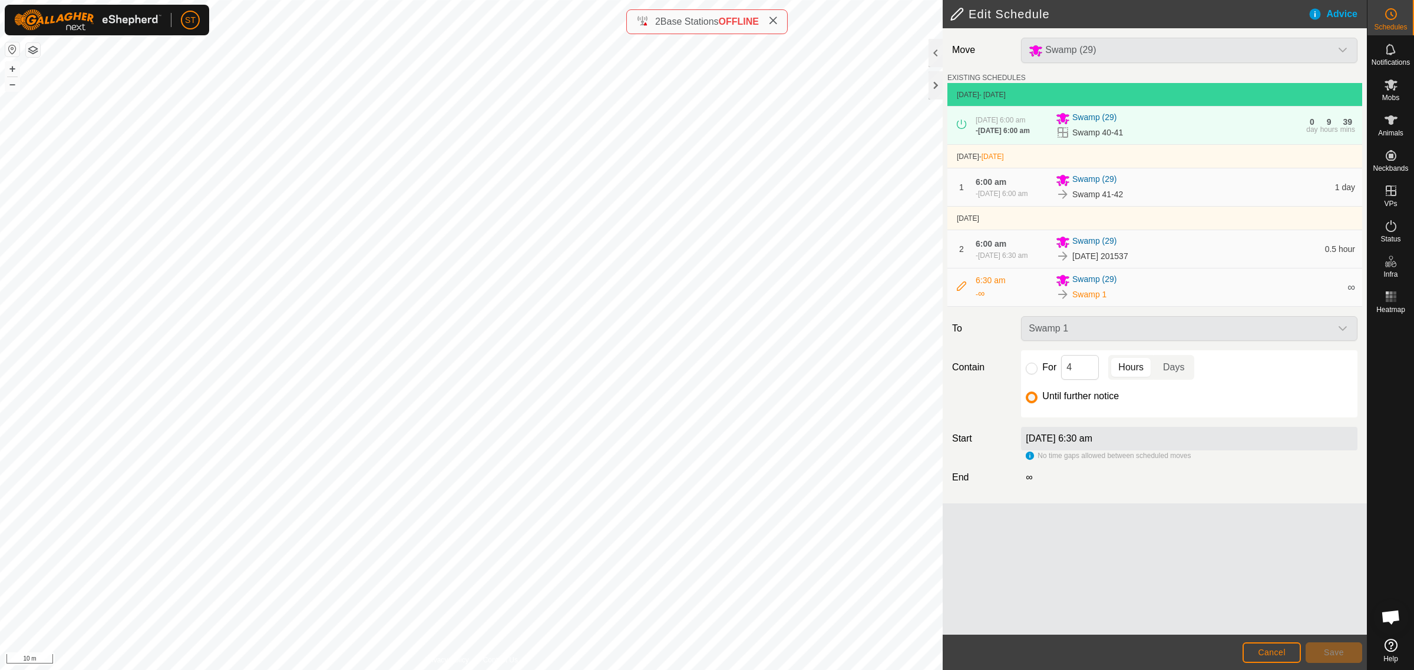
click at [1092, 443] on label "[DATE] 6:30 am" at bounding box center [1058, 438] width 67 height 10
click at [1029, 403] on input "Until further notice" at bounding box center [1031, 398] width 12 height 12
click at [1274, 654] on span "Cancel" at bounding box center [1271, 652] width 28 height 9
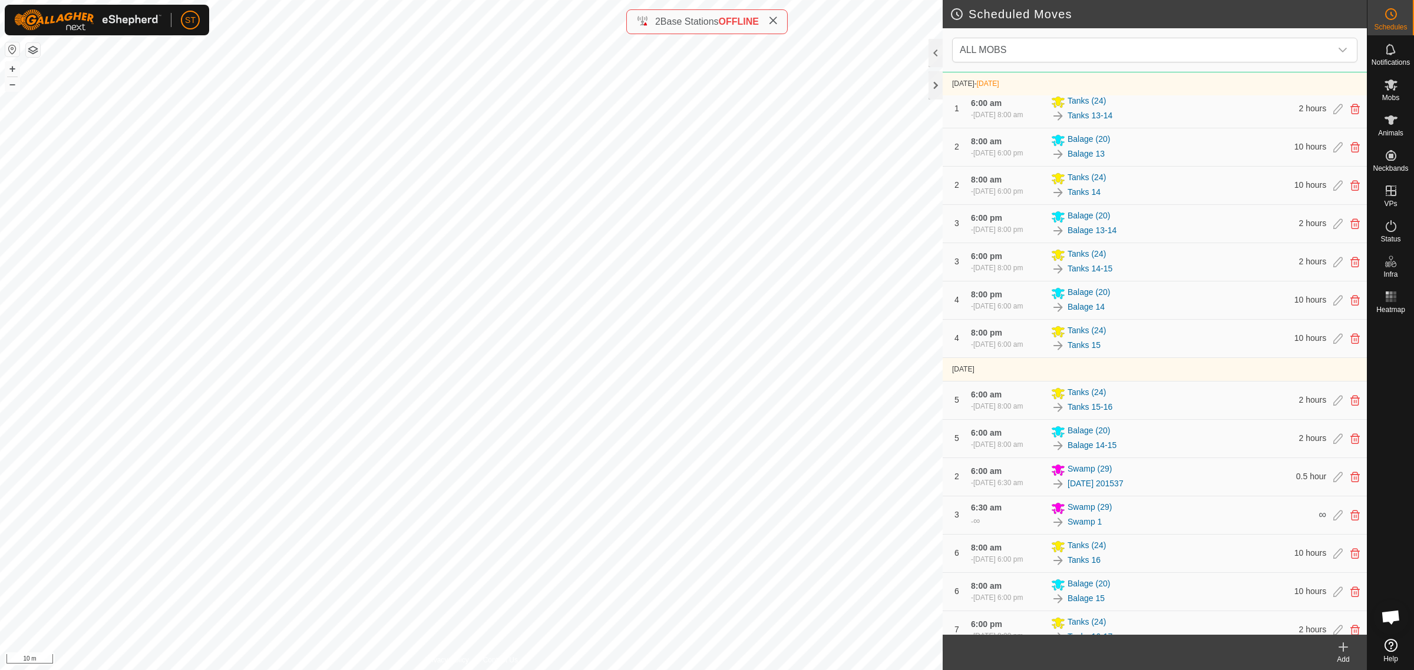
scroll to position [294, 0]
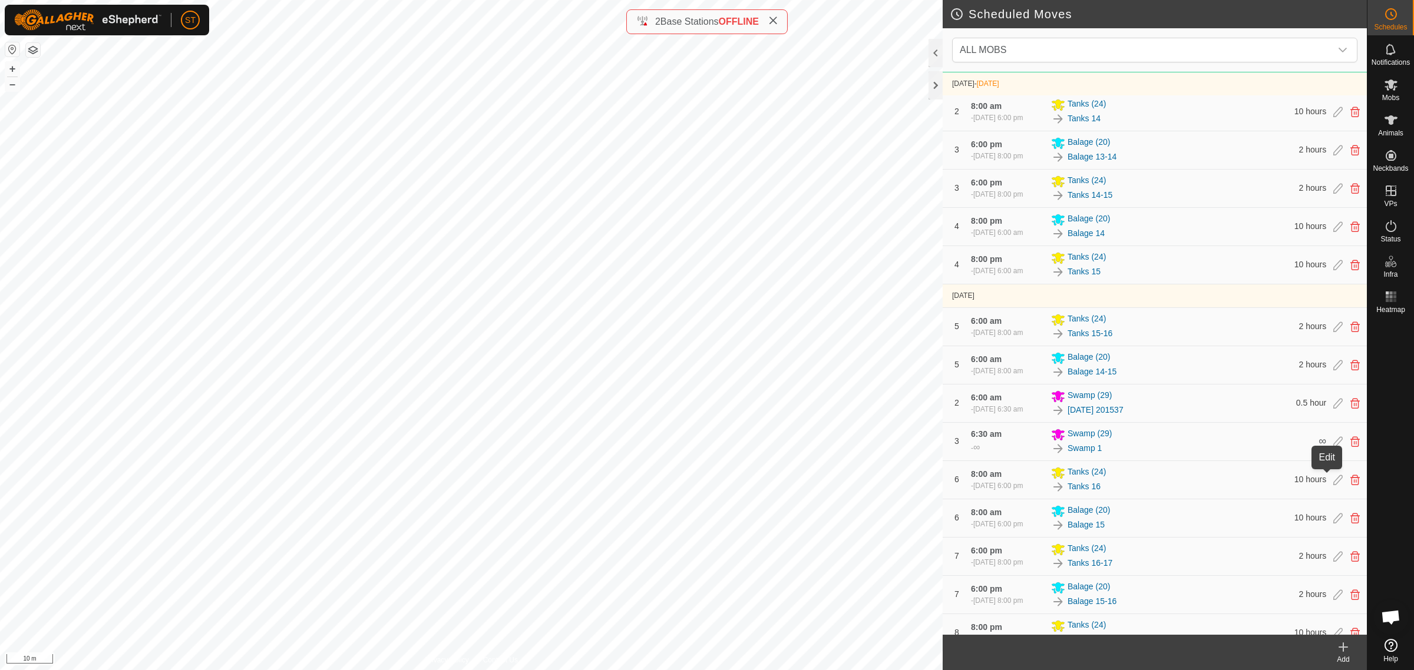
click at [1333, 409] on icon at bounding box center [1337, 403] width 9 height 11
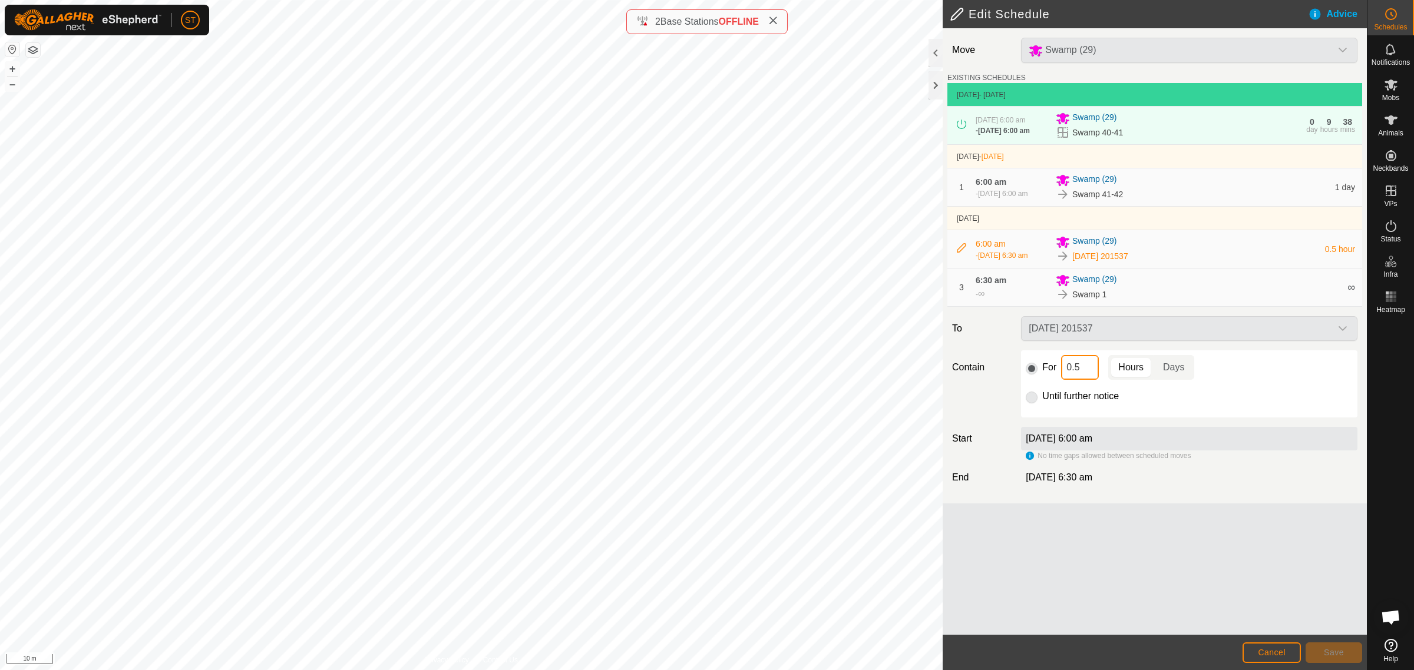
drag, startPoint x: 1079, startPoint y: 385, endPoint x: 1049, endPoint y: 385, distance: 30.0
click at [1049, 380] on div "For 0.5 Hours Days" at bounding box center [1188, 367] width 327 height 25
type input "4"
click at [1320, 651] on button "Save" at bounding box center [1333, 653] width 57 height 21
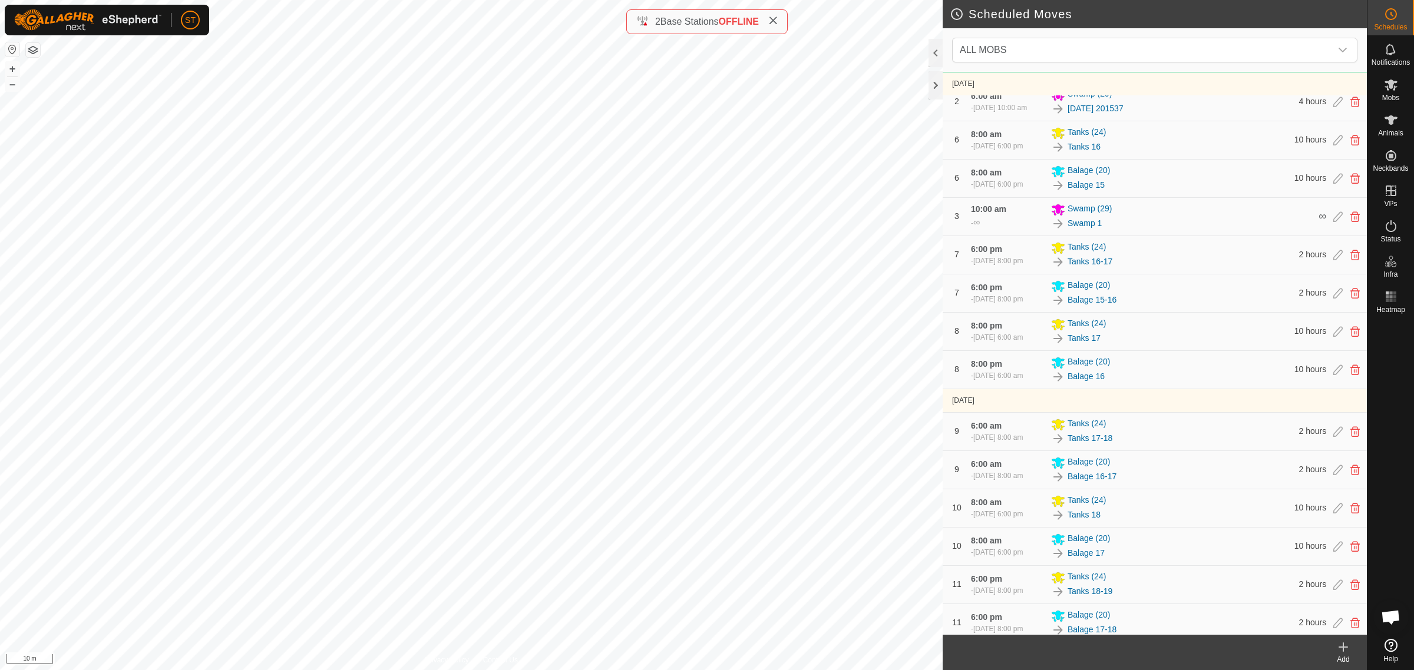
scroll to position [515, 0]
